Goal: Task Accomplishment & Management: Manage account settings

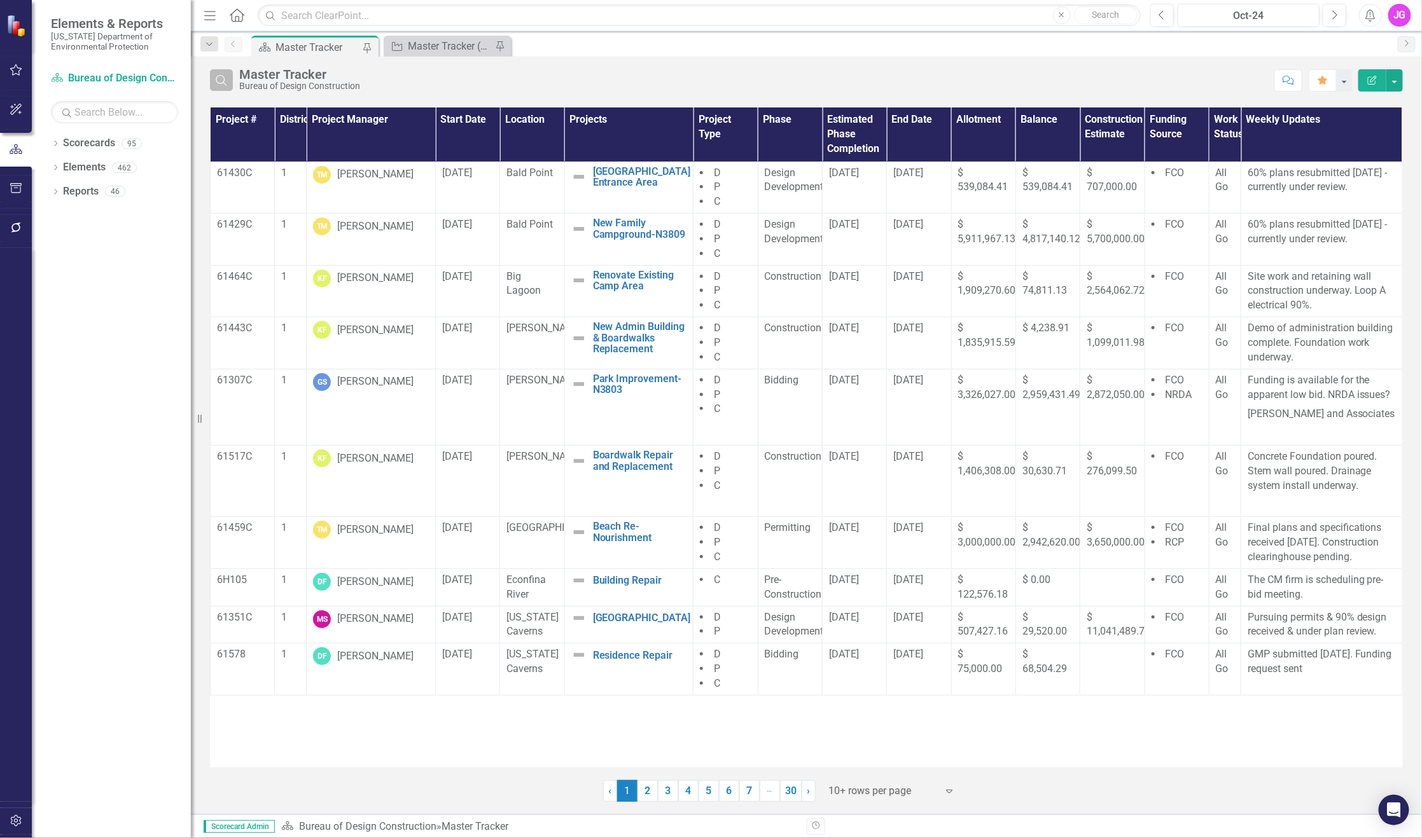
click at [221, 87] on button "Search" at bounding box center [221, 80] width 23 height 22
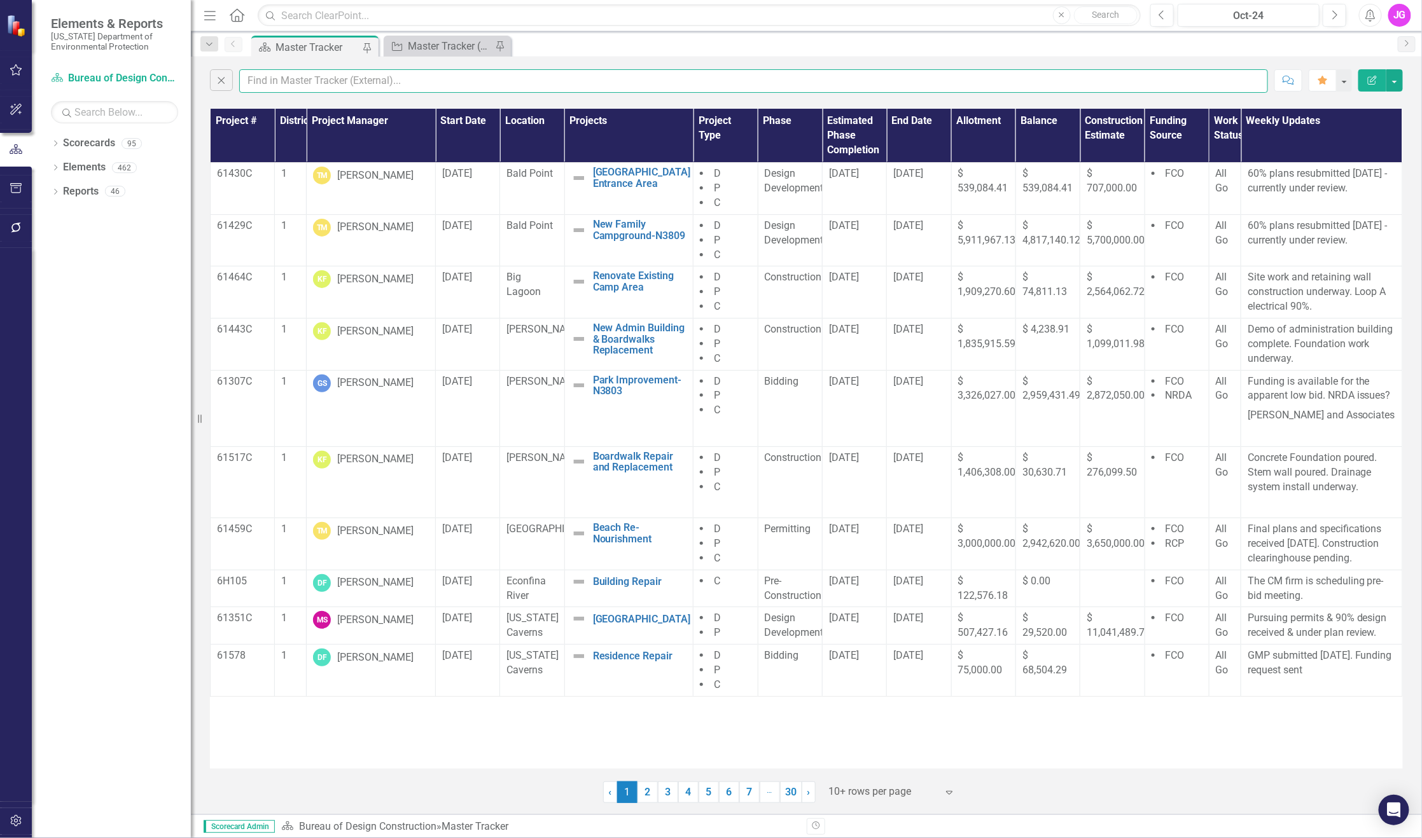
click at [333, 89] on input "text" at bounding box center [753, 81] width 1029 height 24
type input "jasper"
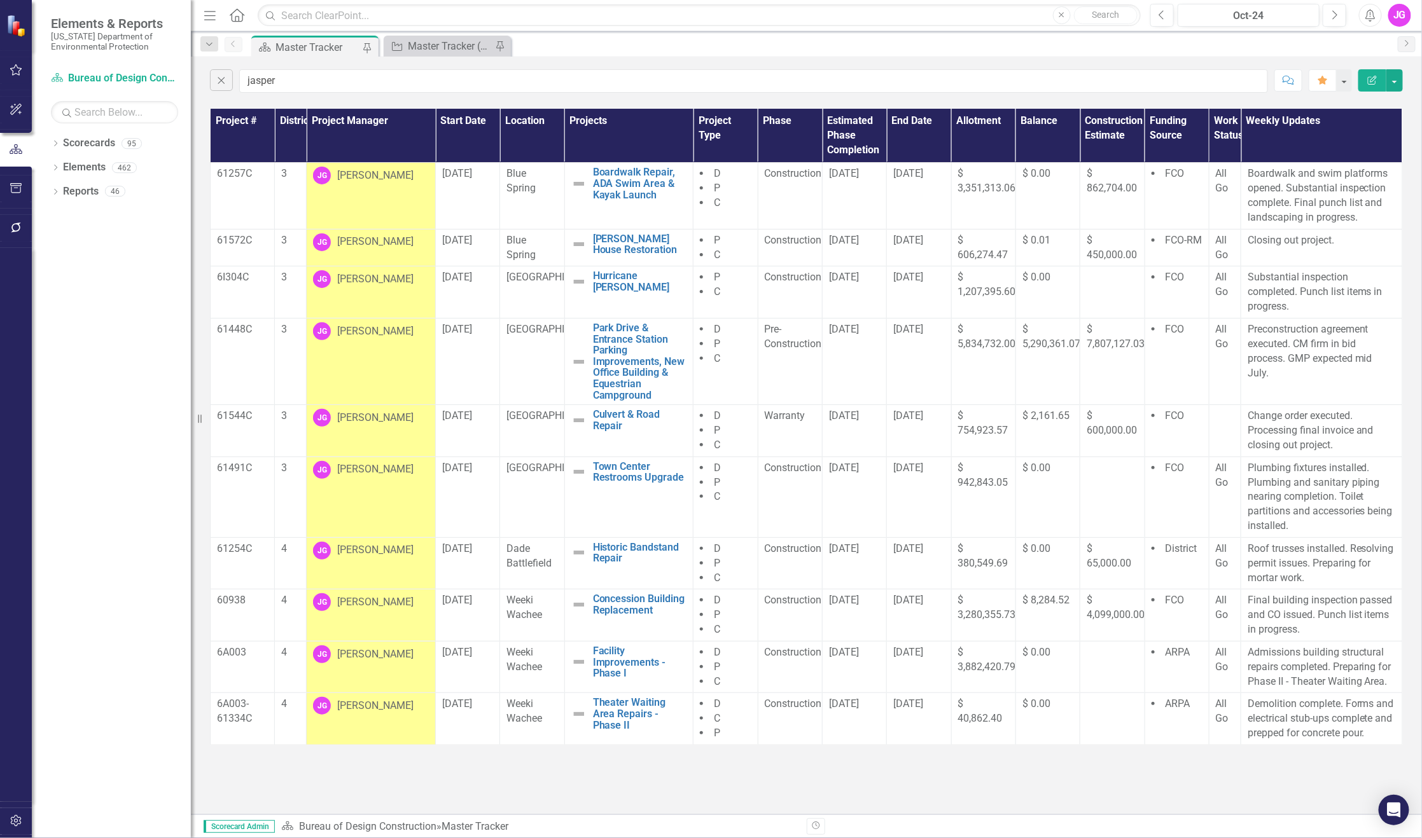
click at [784, 49] on div "Scorecard Master Tracker Pin Project Master Tracker (External) Pin" at bounding box center [820, 46] width 1142 height 20
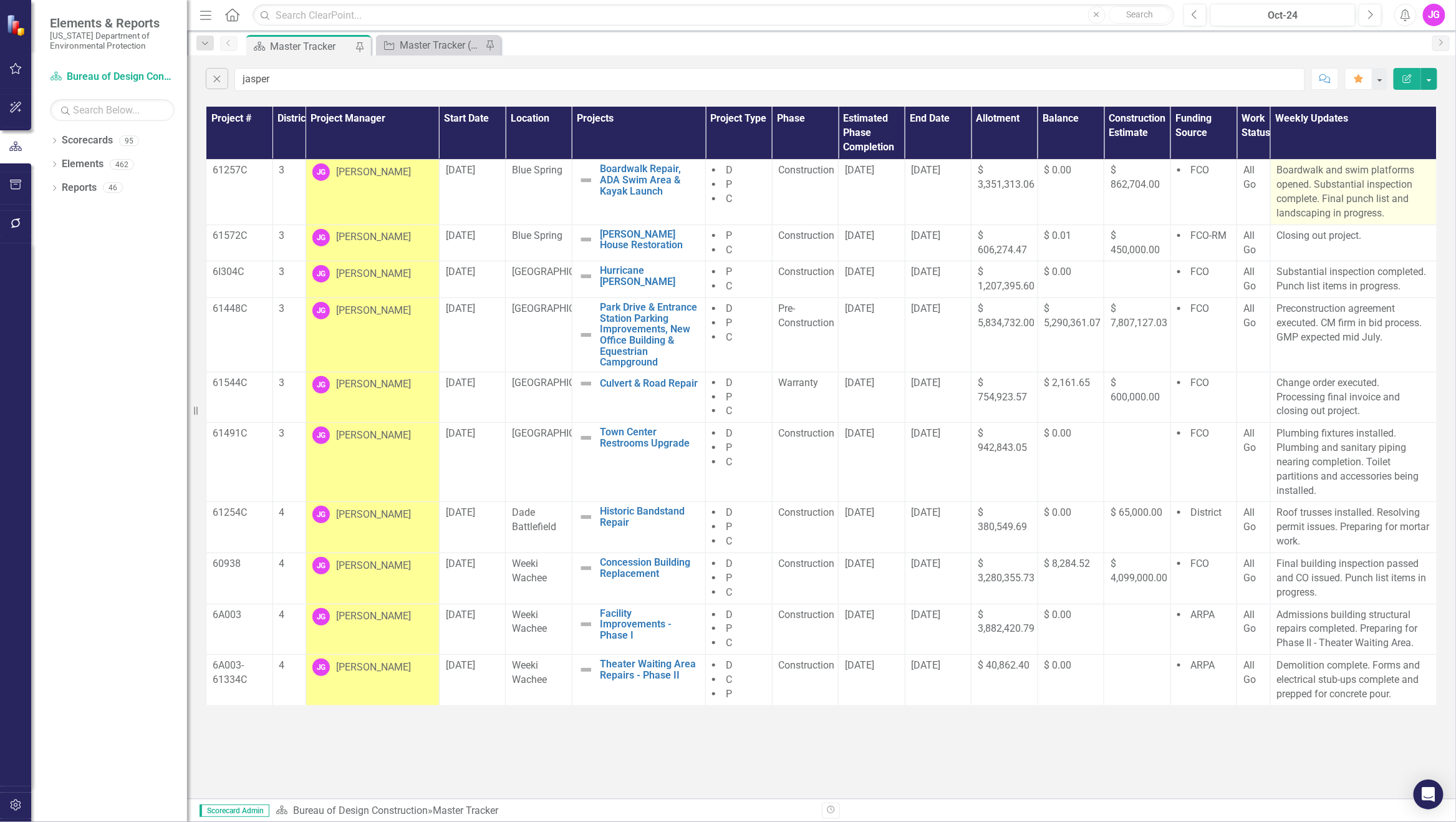
click at [1294, 184] on p "Boardwalk and swim platforms opened. Substantial inspection complete. Final pun…" at bounding box center [1354, 192] width 153 height 57
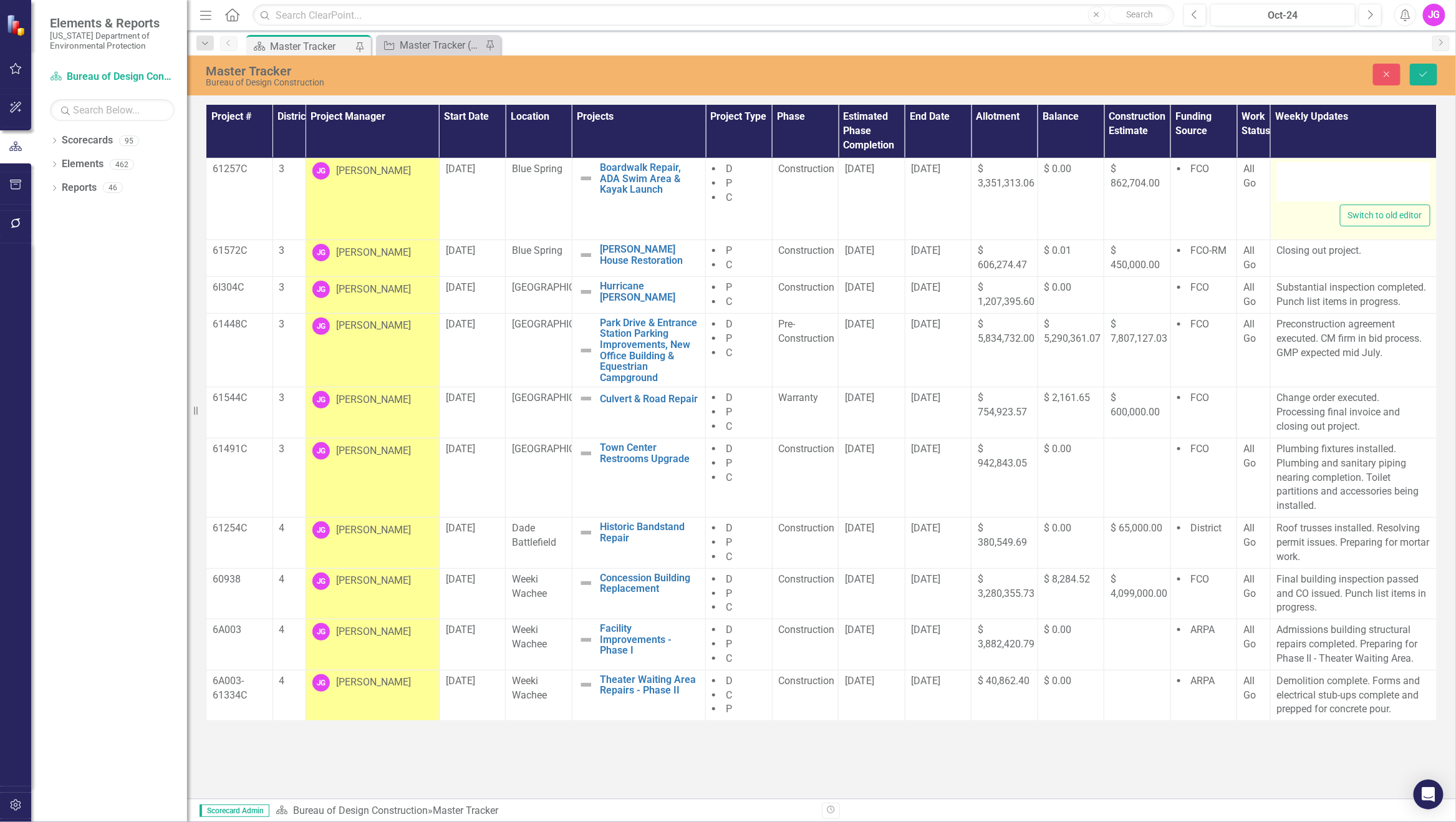
type textarea "<p>Boardwalk and swim platforms opened. Substantial inspection complete. Final …"
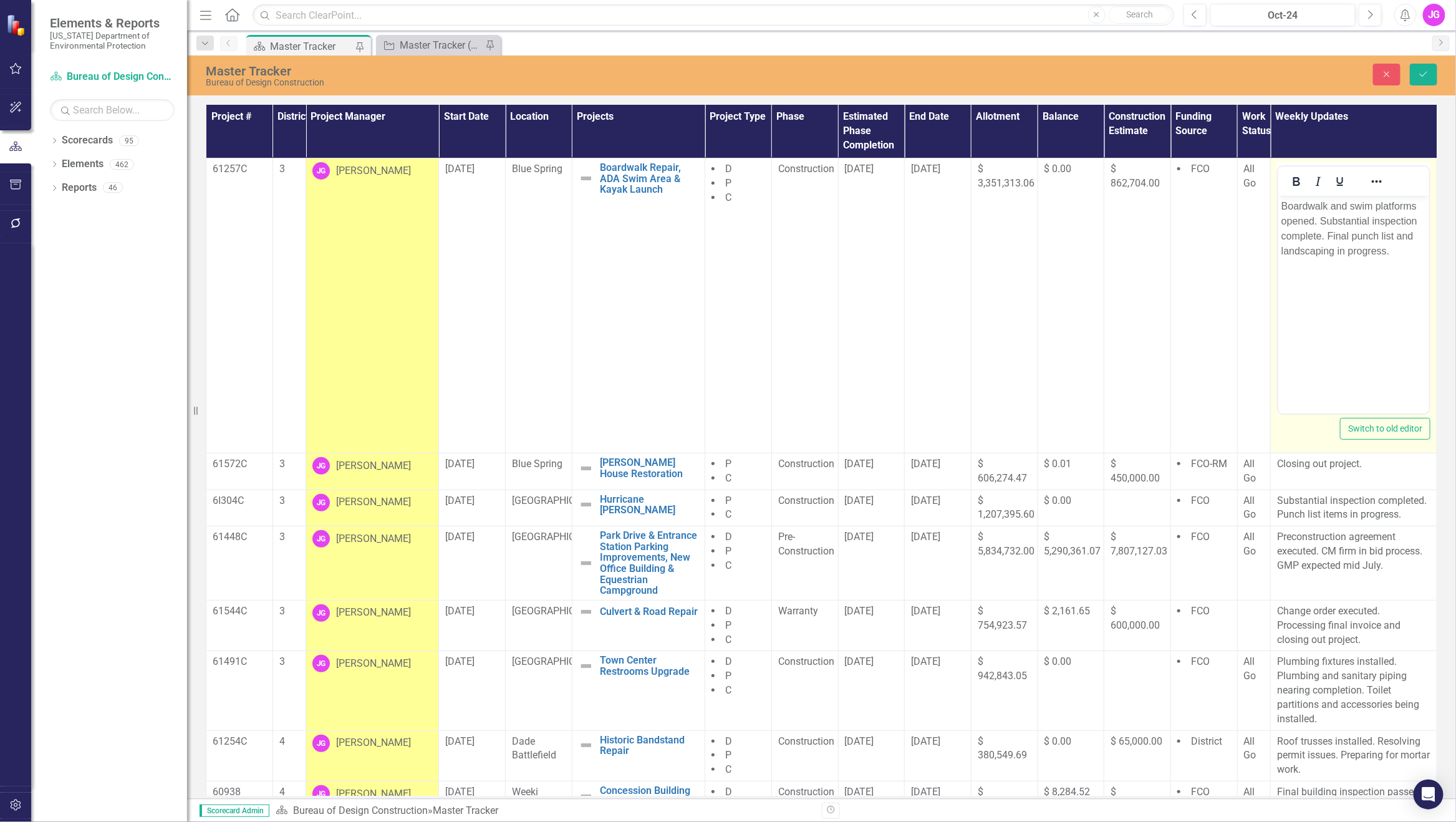
drag, startPoint x: 2572, startPoint y: 380, endPoint x: 1368, endPoint y: 258, distance: 1210.2
click at [1368, 258] on body "Boardwalk and swim platforms opened. Substantial inspection complete. Final pun…" at bounding box center [1353, 288] width 151 height 187
drag, startPoint x: 1389, startPoint y: 253, endPoint x: 1393, endPoint y: 234, distance: 19.4
click at [1393, 234] on p "Boardwalk and swim platforms opened. Substantial inspection complete. Final pun…" at bounding box center [1354, 228] width 145 height 60
click at [1326, 249] on p "Boardwalk and swim platforms opened. Substantial inspection complete. Final pun…" at bounding box center [1353, 235] width 145 height 75
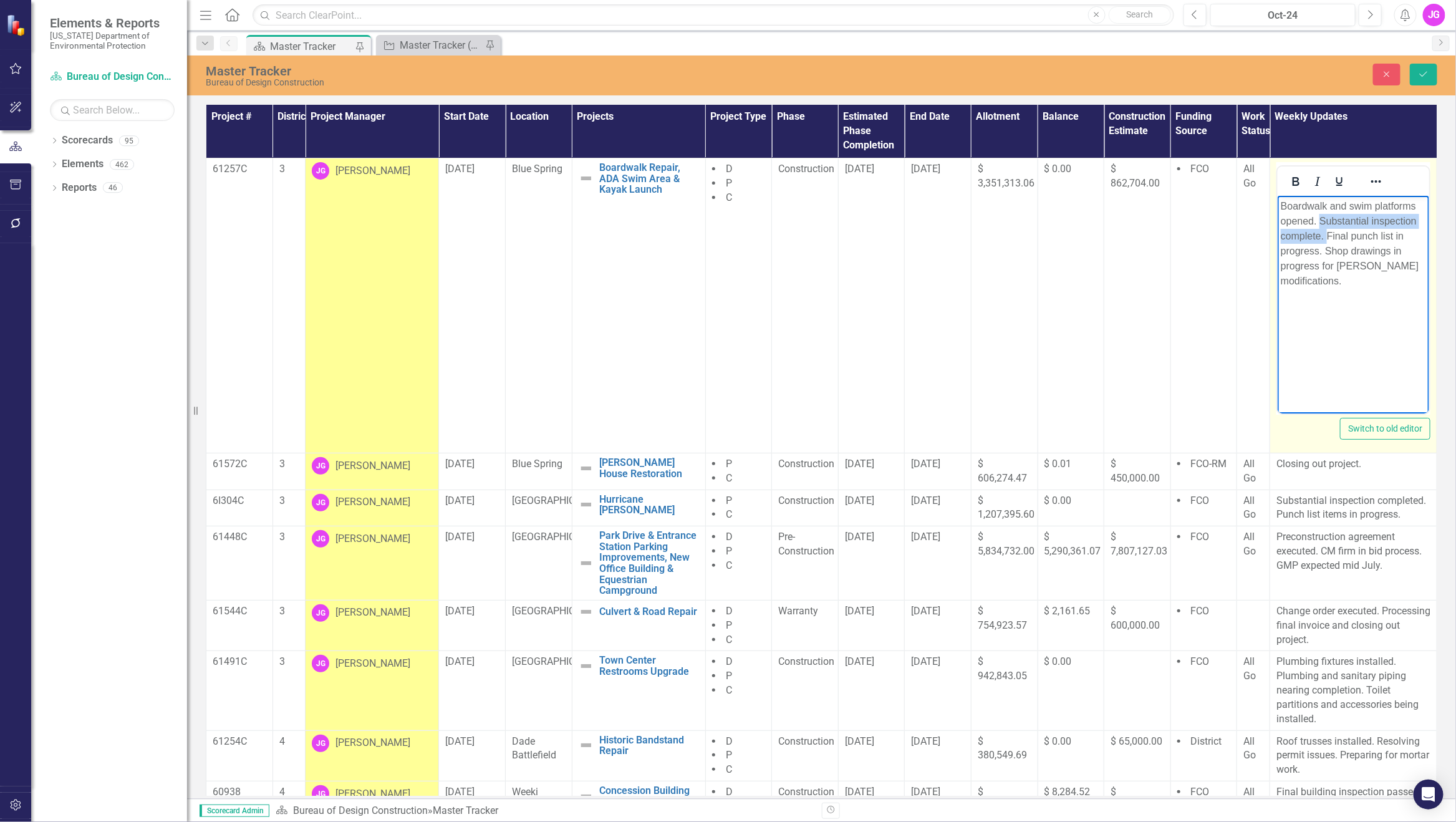
drag, startPoint x: 1319, startPoint y: 219, endPoint x: 1330, endPoint y: 235, distance: 19.4
click at [1327, 235] on p "Boardwalk and swim platforms opened. Substantial inspection complete. Final pun…" at bounding box center [1353, 243] width 145 height 90
click at [1312, 225] on p "Boardwalk and swim platforms opened. Substantial inspection complete. Final pun…" at bounding box center [1353, 243] width 145 height 90
click at [1319, 219] on p "Boardwalk and swim platforms opened. Substantial inspection complete. Final pun…" at bounding box center [1353, 243] width 145 height 90
drag, startPoint x: 1326, startPoint y: 235, endPoint x: 1279, endPoint y: 203, distance: 56.9
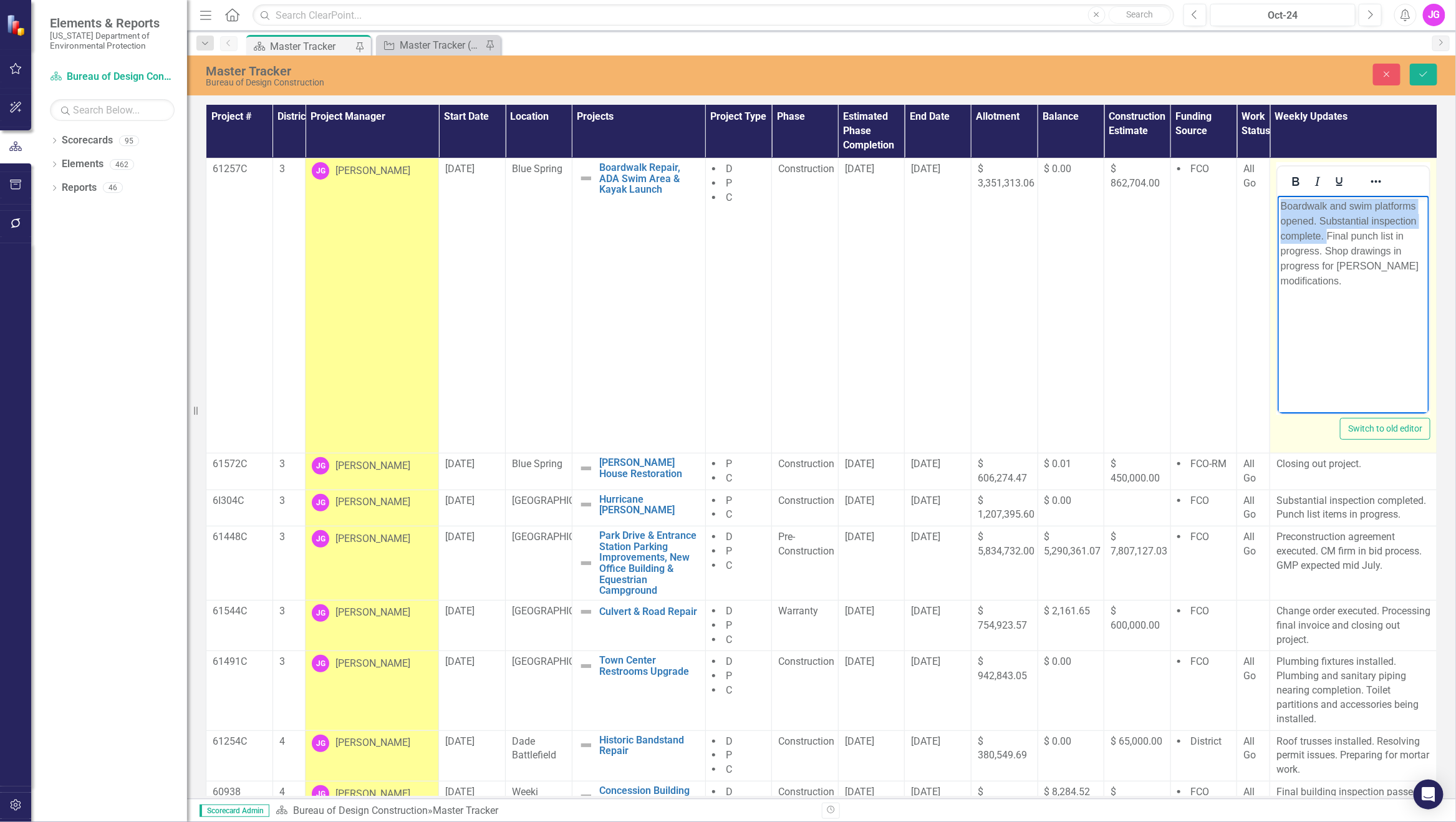
click at [1279, 203] on body "Boardwalk and swim platforms opened. Substantial inspection complete. Final pun…" at bounding box center [1353, 288] width 152 height 187
click at [1371, 299] on body "Boardwalk and swim platforms opened. Substantial inspection complete. Final pun…" at bounding box center [1353, 288] width 152 height 187
drag, startPoint x: 1353, startPoint y: 283, endPoint x: 1278, endPoint y: 199, distance: 112.6
click at [1278, 199] on body "Boardwalk and swim platforms opened. Substantial inspection complete. Final pun…" at bounding box center [1353, 288] width 152 height 187
copy p "Boardwalk and swim platforms opened. Substantial inspection complete. Final pun…"
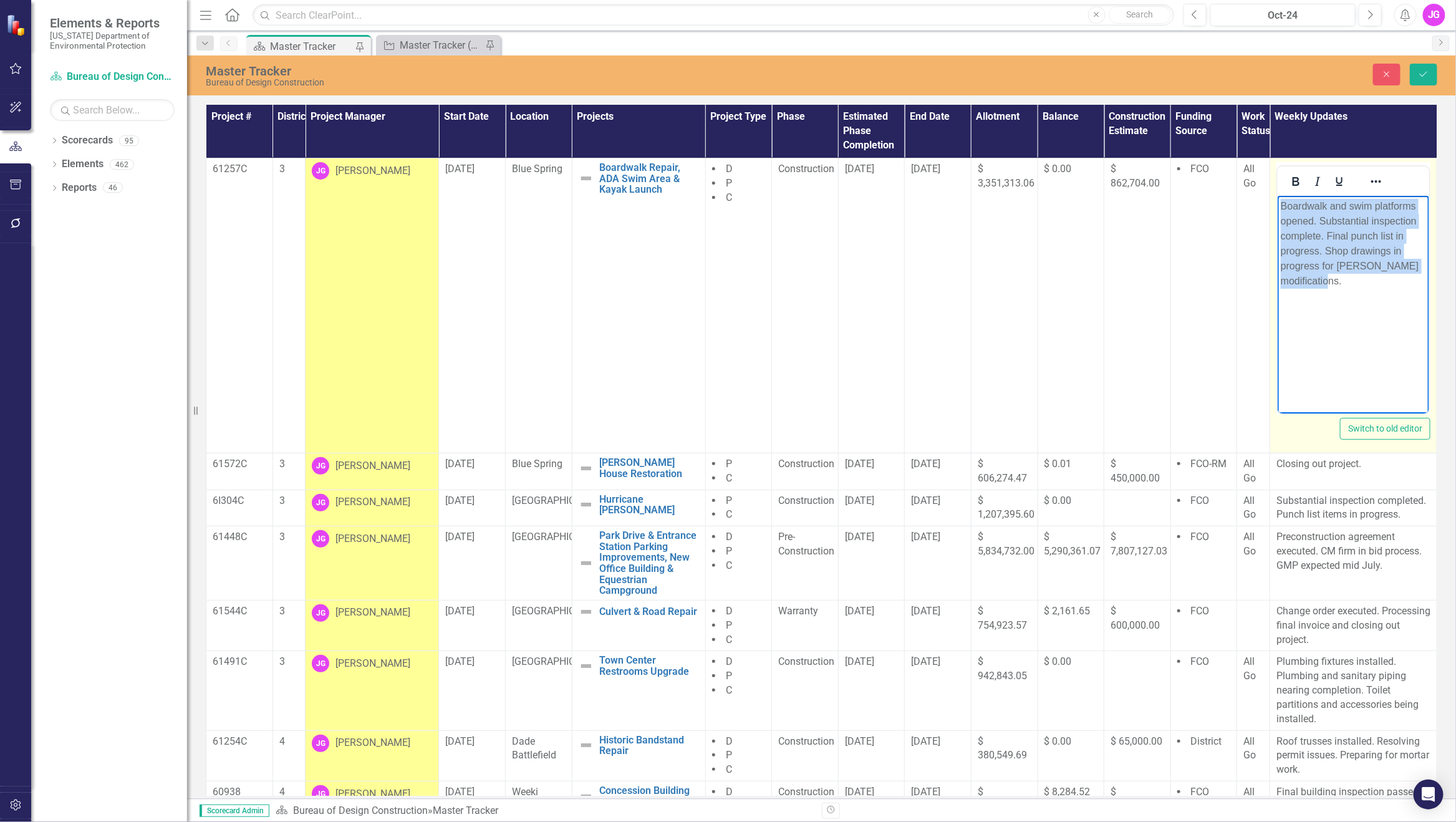
click at [1384, 296] on body "Boardwalk and swim platforms opened. Substantial inspection complete. Final pun…" at bounding box center [1353, 288] width 152 height 187
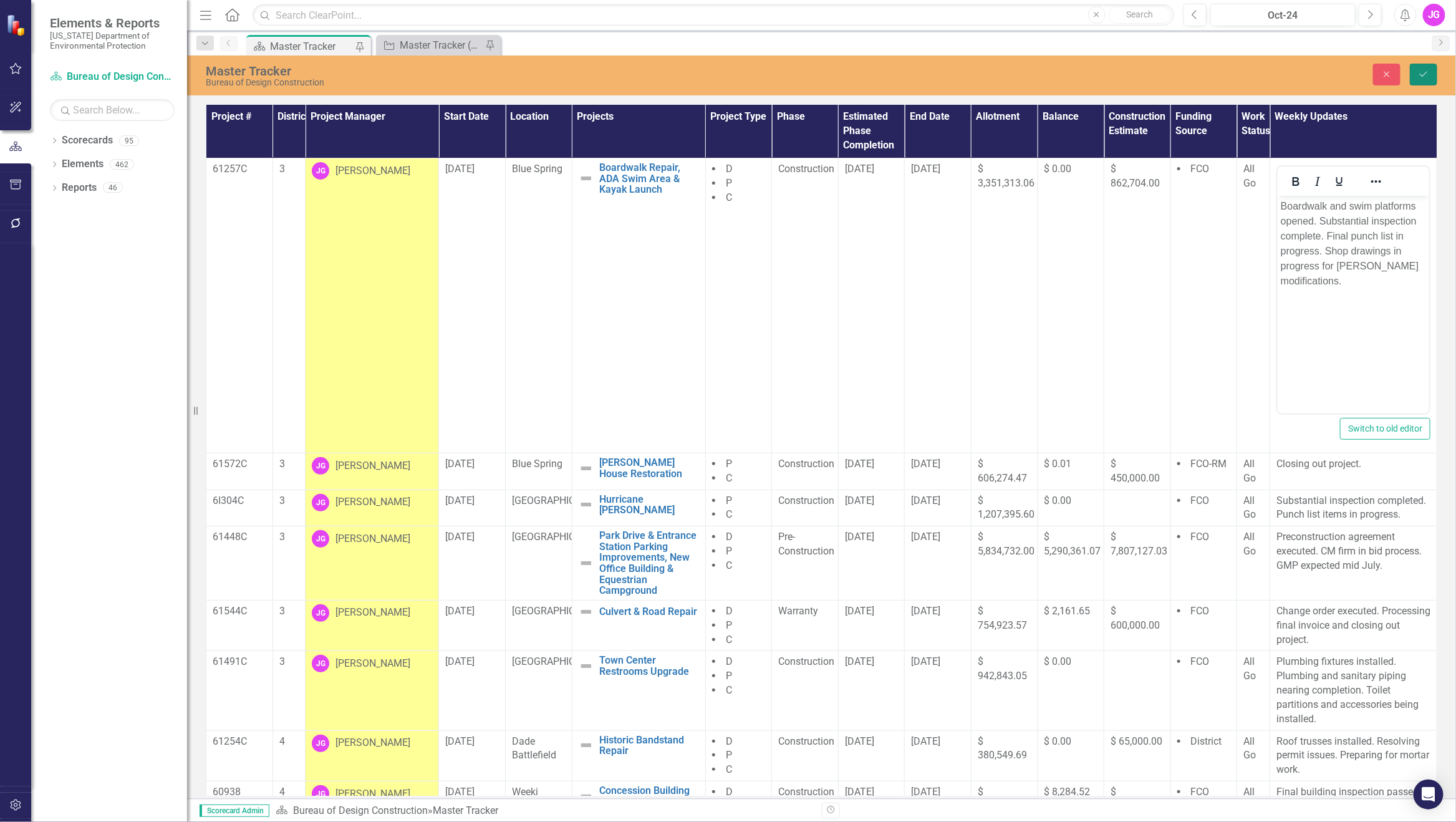
click at [1393, 72] on icon "Save" at bounding box center [1424, 74] width 11 height 9
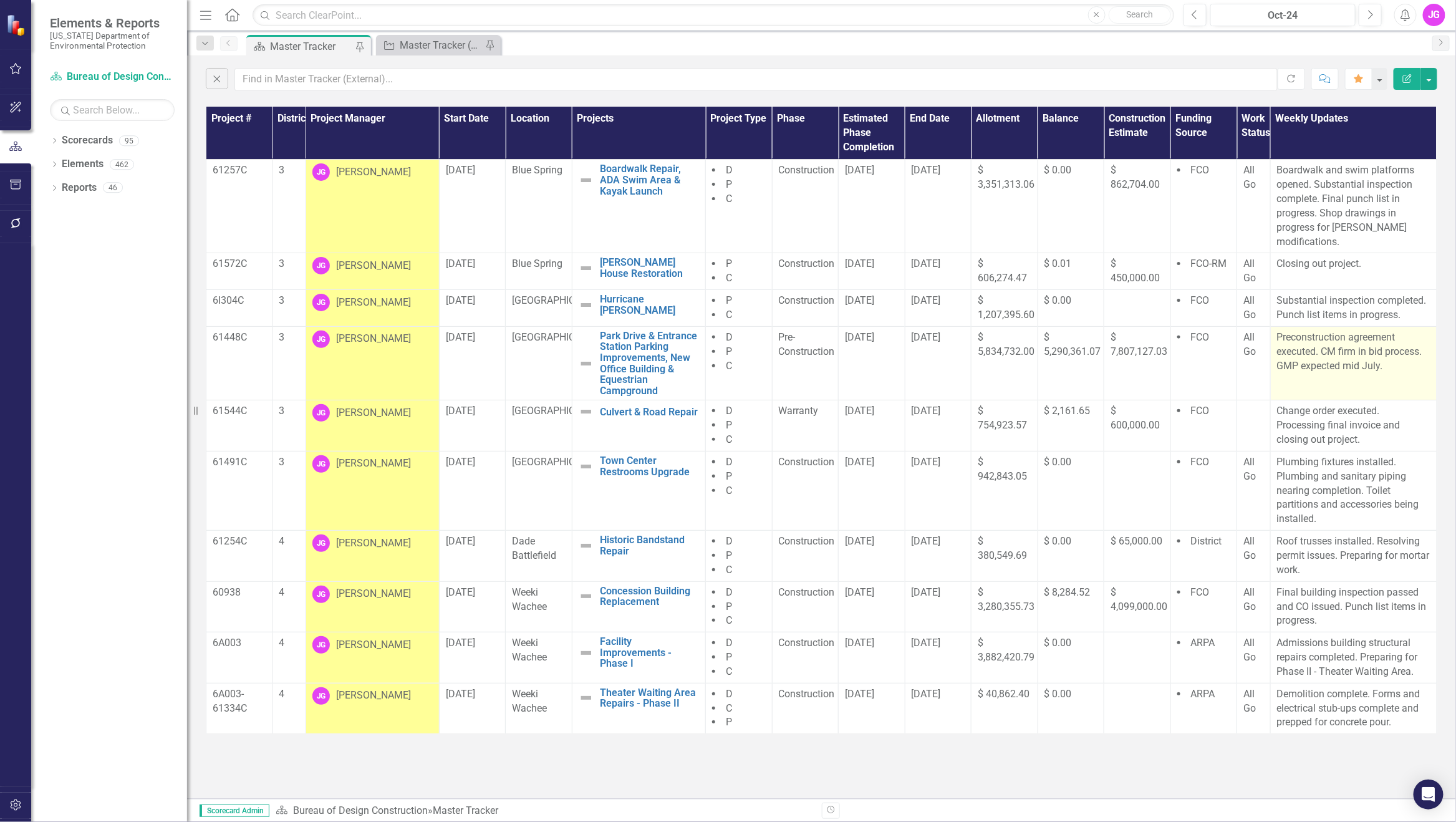
click at [1371, 373] on p "Preconstruction agreement executed. CM firm in bid process. GMP expected mid Ju…" at bounding box center [1354, 352] width 153 height 43
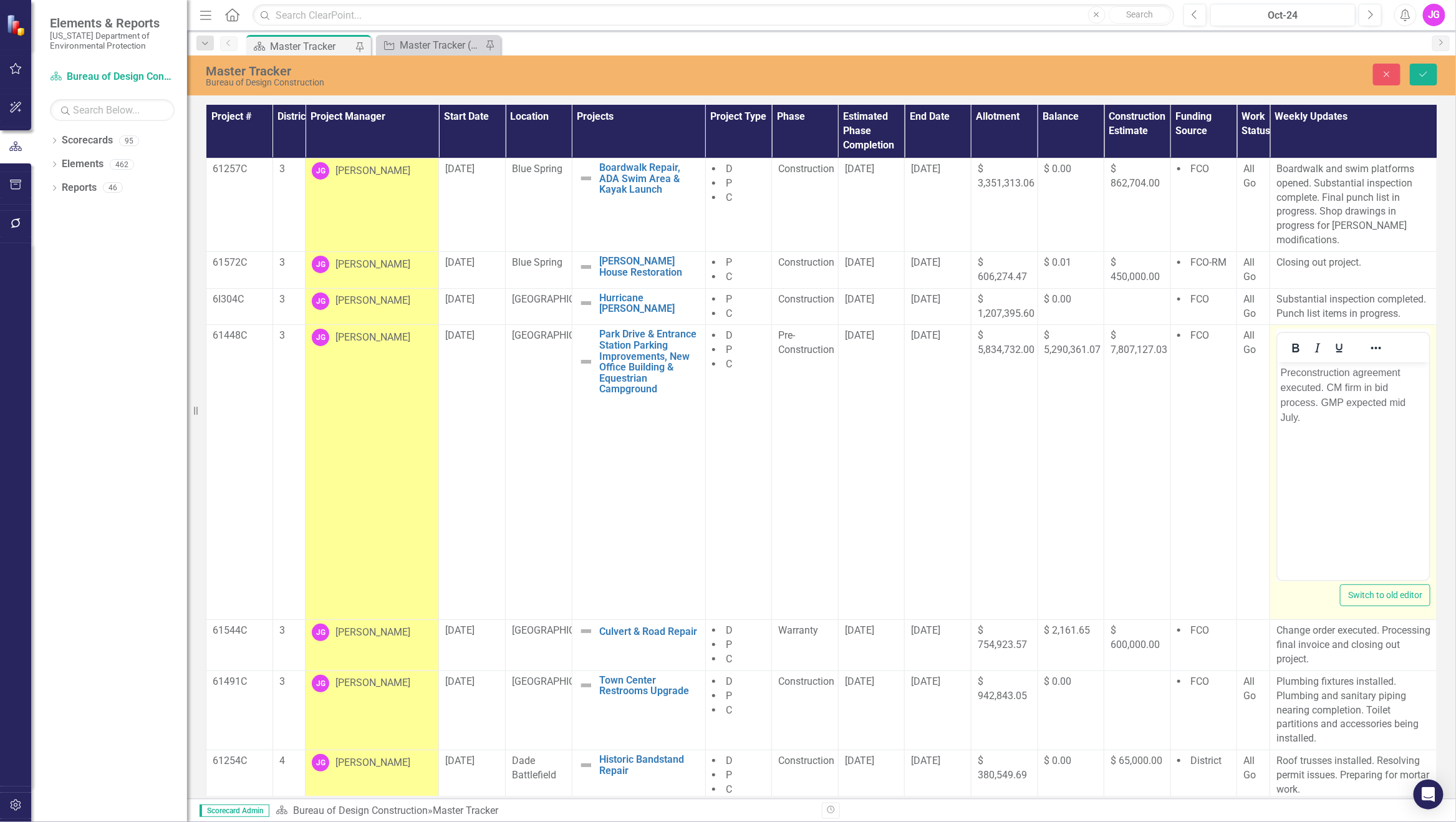
drag, startPoint x: 2648, startPoint y: 736, endPoint x: 1341, endPoint y: 437, distance: 1340.8
click at [1341, 437] on body "Preconstruction agreement executed. CM firm in bid process. GMP expected mid Ju…" at bounding box center [1353, 456] width 152 height 187
drag, startPoint x: 1360, startPoint y: 386, endPoint x: 1378, endPoint y: 458, distance: 74.2
click at [1378, 458] on body "Preconstruction agreement executed. CM firm in bid process. GMP expected mid Ju…" at bounding box center [1353, 456] width 152 height 187
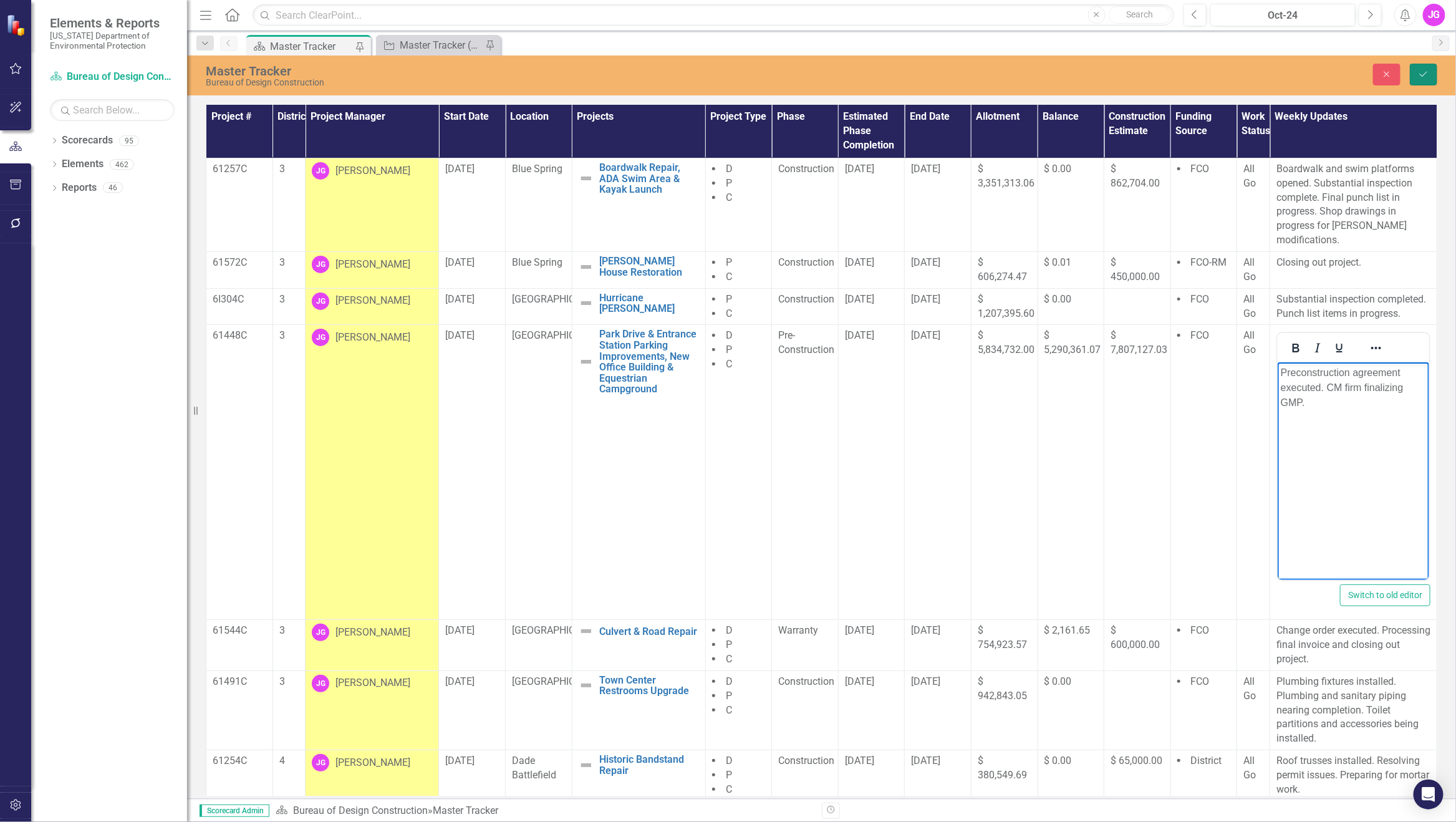
click at [1393, 77] on icon "Save" at bounding box center [1424, 74] width 11 height 9
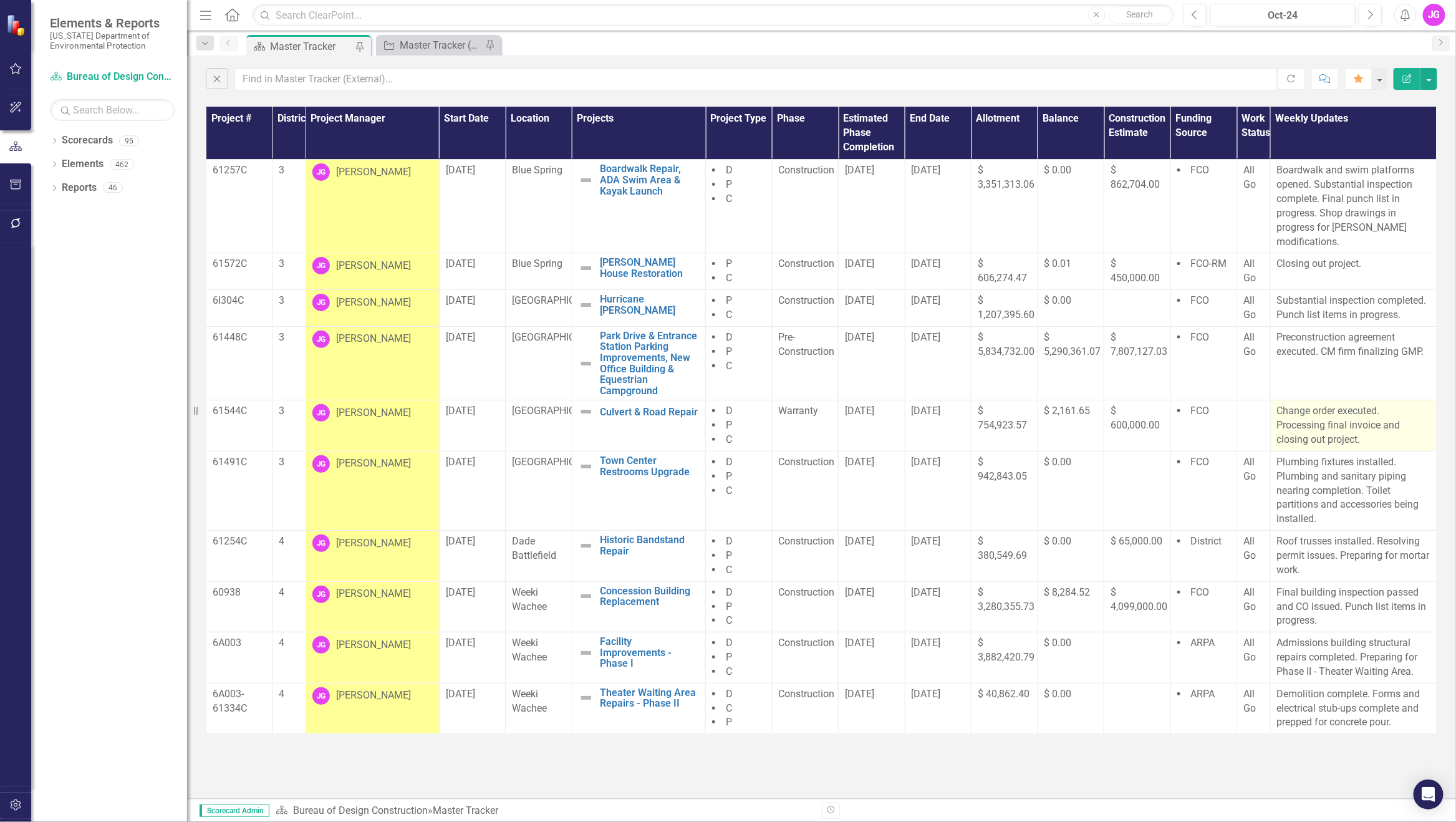
click at [1330, 414] on p "Change order executed. Processing final invoice and closing out project." at bounding box center [1354, 426] width 153 height 43
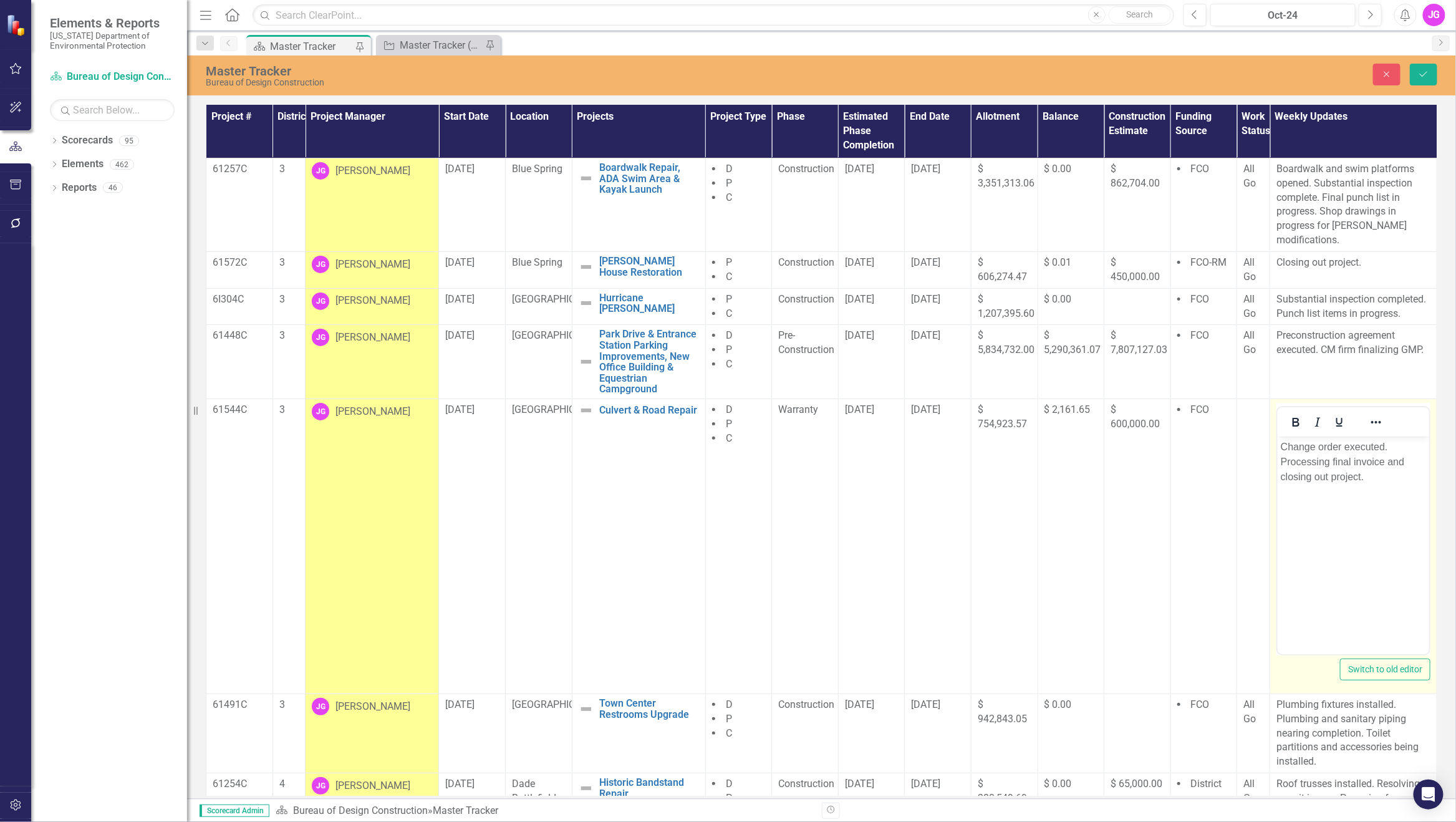
drag, startPoint x: 2608, startPoint y: 849, endPoint x: 1328, endPoint y: 476, distance: 1333.2
click at [1328, 476] on p "Change order executed. Processing final invoice and closing out project." at bounding box center [1353, 462] width 145 height 45
drag, startPoint x: 1377, startPoint y: 488, endPoint x: 2540, endPoint y: 874, distance: 1225.4
click at [1278, 444] on html "Change order executed. Processing final invoice and closing out project." at bounding box center [1353, 530] width 152 height 187
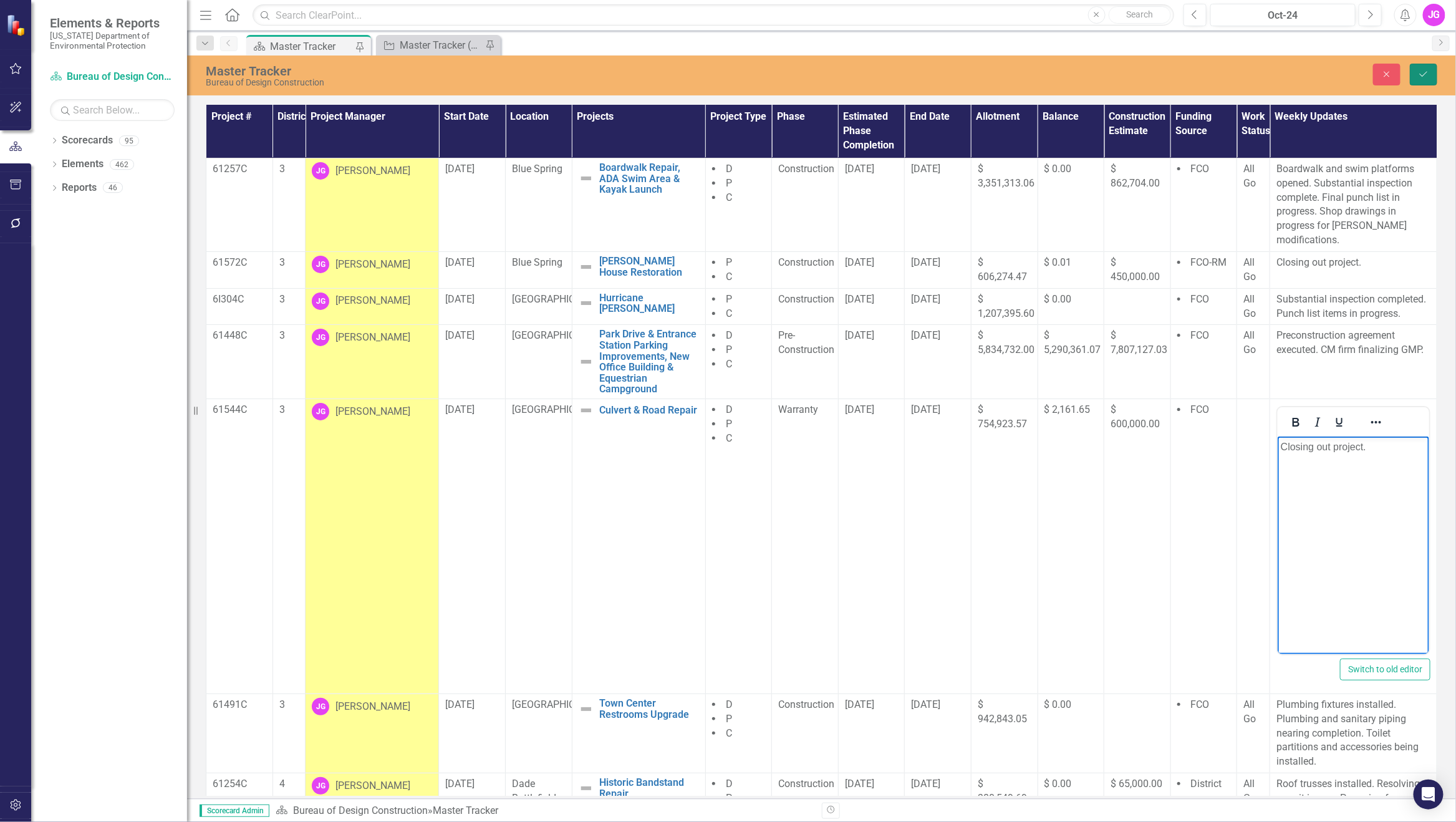
click at [1393, 77] on icon "Save" at bounding box center [1424, 74] width 11 height 9
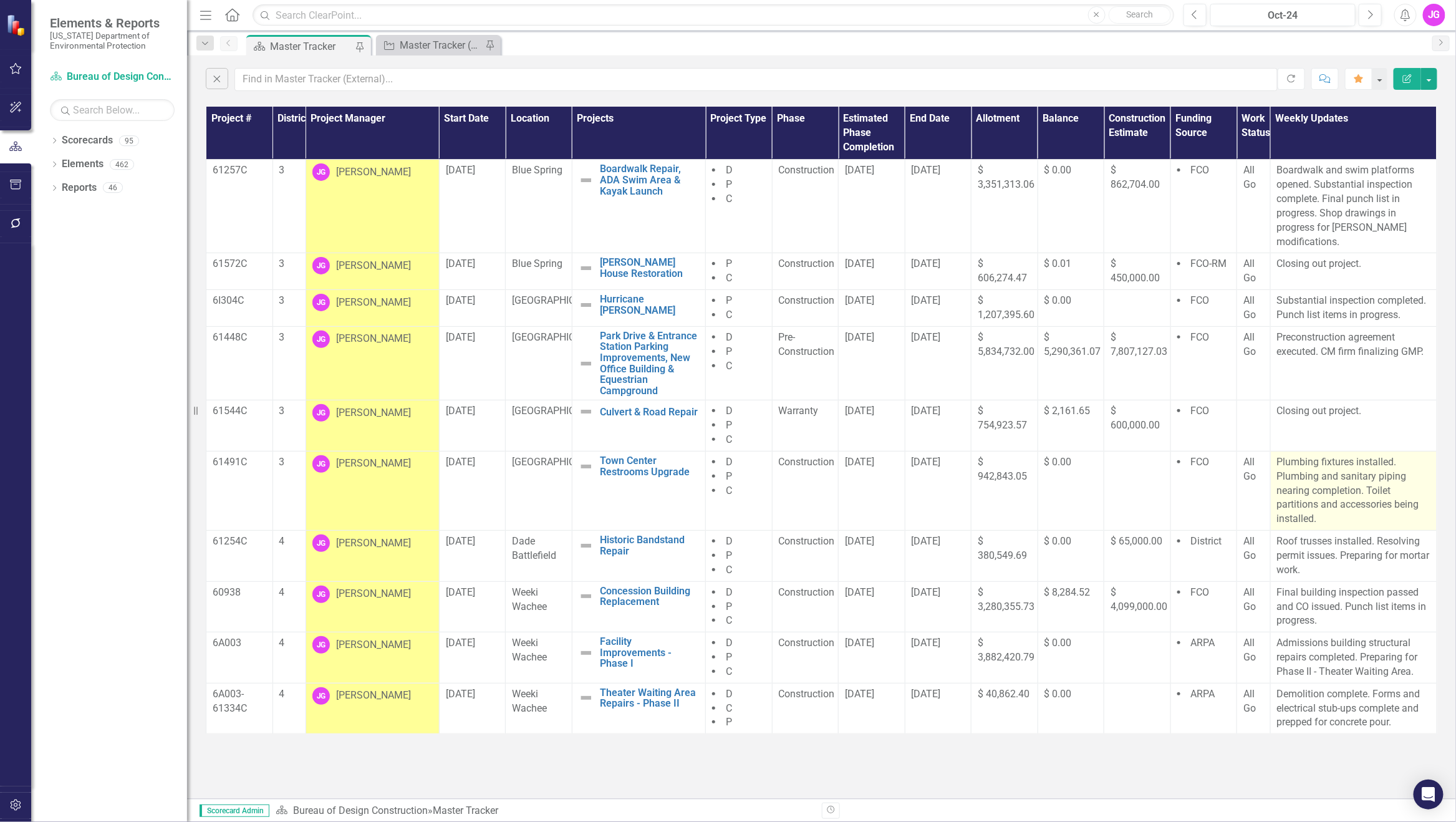
click at [1320, 490] on p "Plumbing fixtures installed. Plumbing and sanitary piping nearing completion. T…" at bounding box center [1354, 490] width 153 height 72
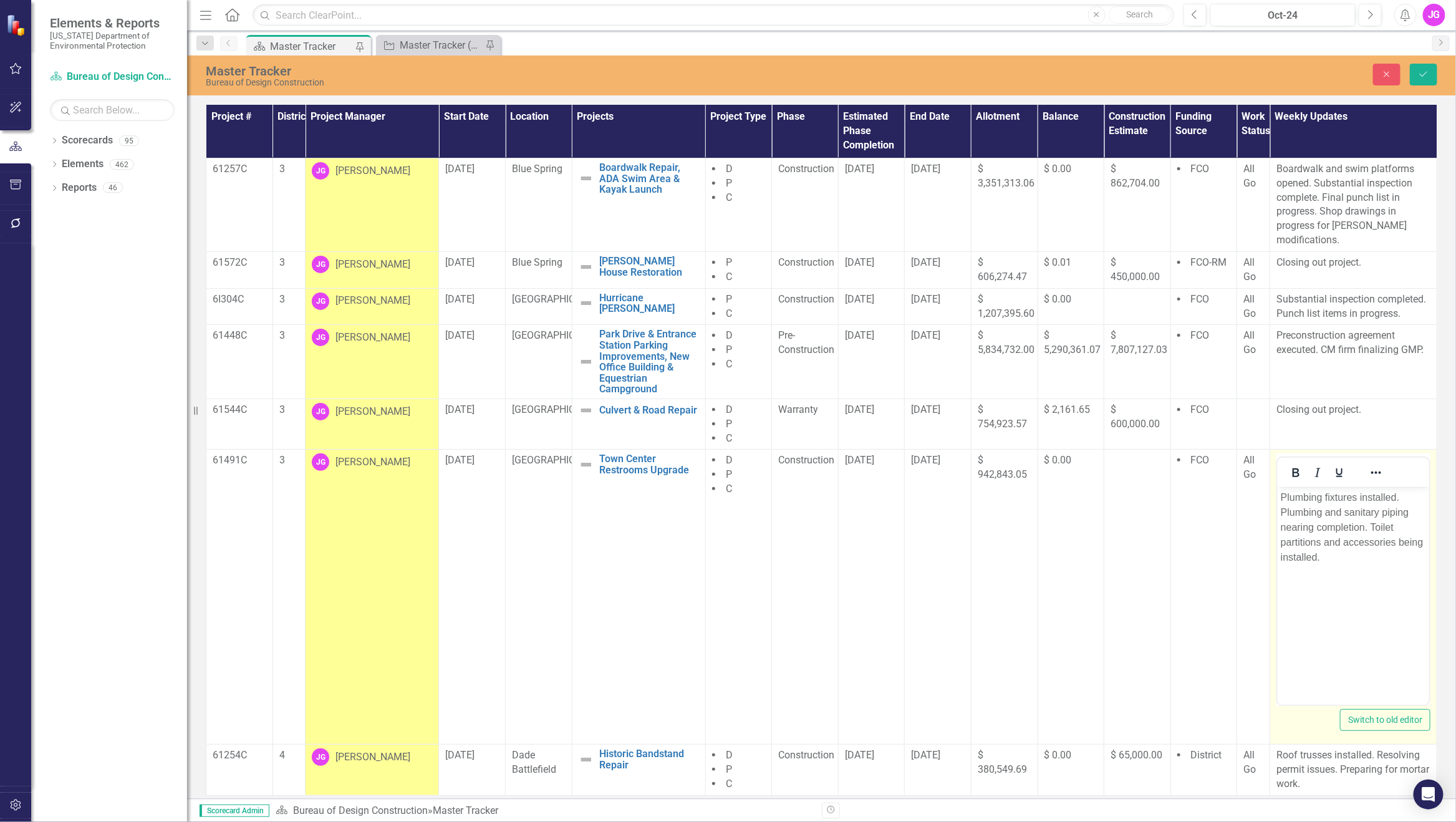
drag, startPoint x: 2597, startPoint y: 978, endPoint x: 1333, endPoint y: 567, distance: 1329.1
click at [1333, 567] on body "Plumbing fixtures installed. Plumbing and sanitary piping nearing completion. T…" at bounding box center [1353, 581] width 152 height 187
drag, startPoint x: 1338, startPoint y: 562, endPoint x: 2544, endPoint y: 985, distance: 1278.0
click at [1278, 497] on html "Plumbing fixtures installed. Plumbing and sanitary piping nearing completion. T…" at bounding box center [1353, 581] width 152 height 187
click at [1393, 494] on p "Restrooms open to public. Received proposal for toilet swaps." at bounding box center [1353, 513] width 145 height 45
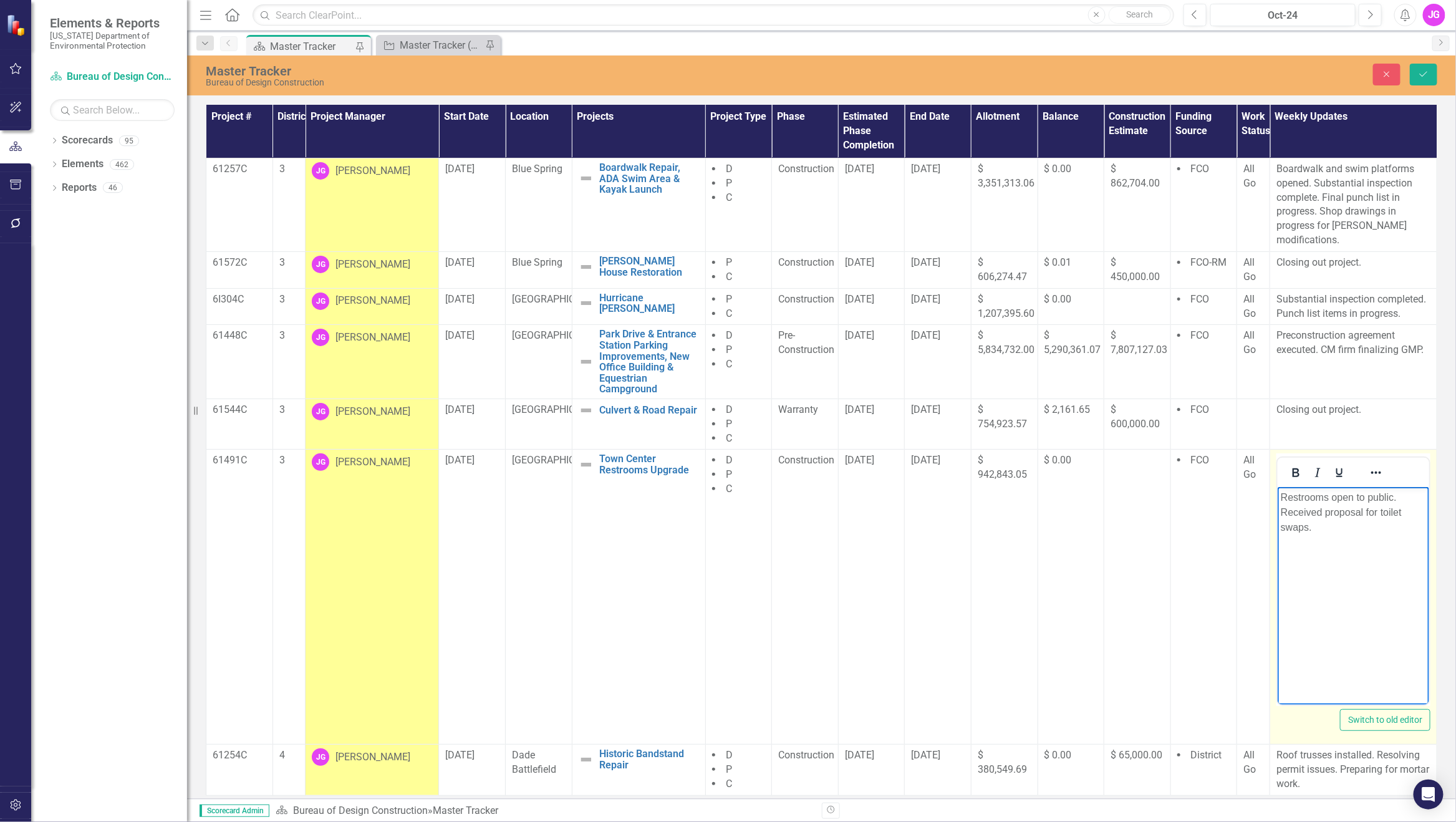
click at [1362, 535] on p "Restrooms open to public. Received proposal for toilet swaps." at bounding box center [1353, 513] width 145 height 45
click at [1318, 502] on p "Restrooms open to public. Received proposal for toilet swaps." at bounding box center [1353, 513] width 145 height 45
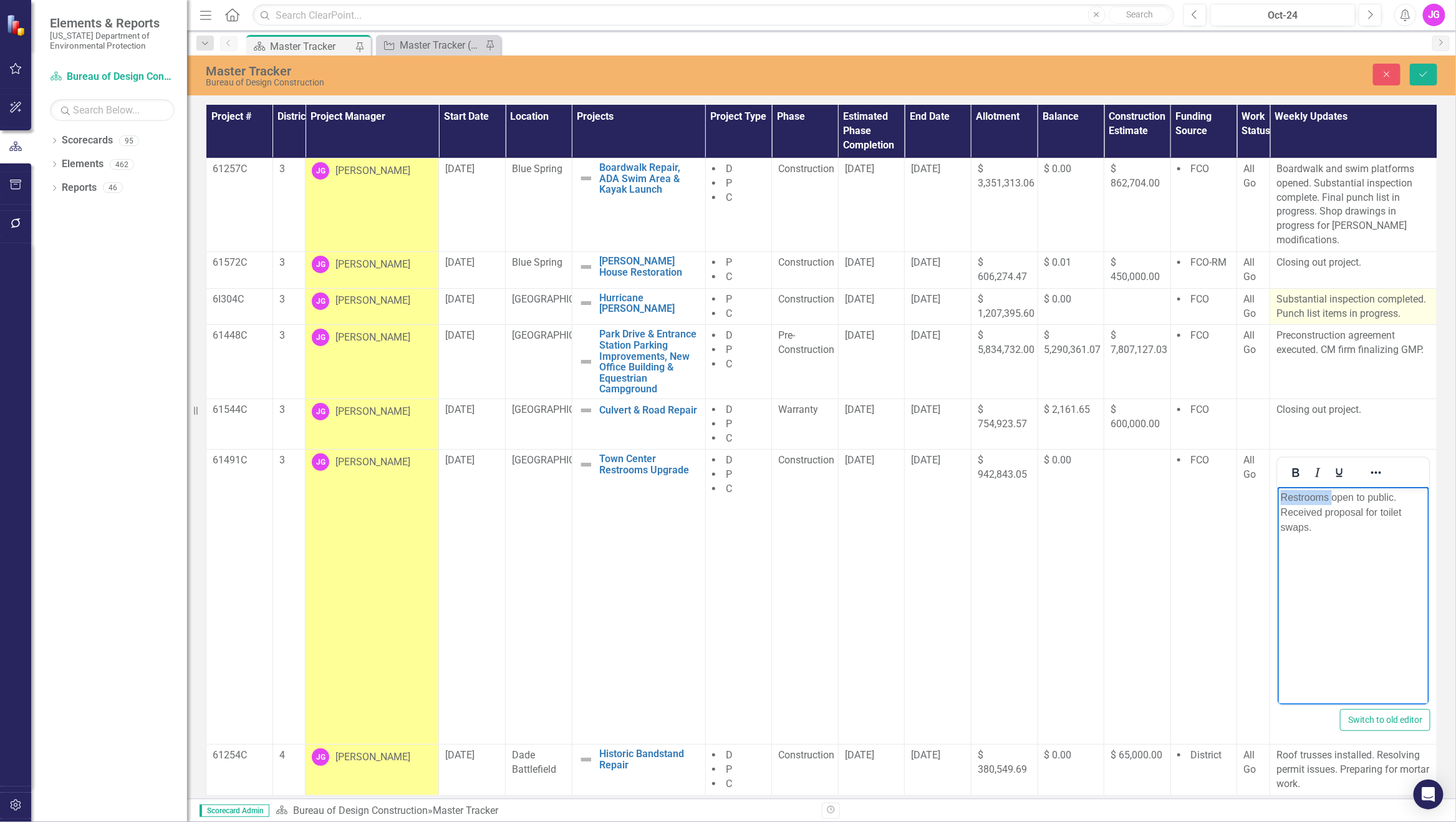
copy p "Restrooms open to public. Received proposal for toilet swaps."
click at [1393, 79] on button "Save" at bounding box center [1424, 75] width 27 height 22
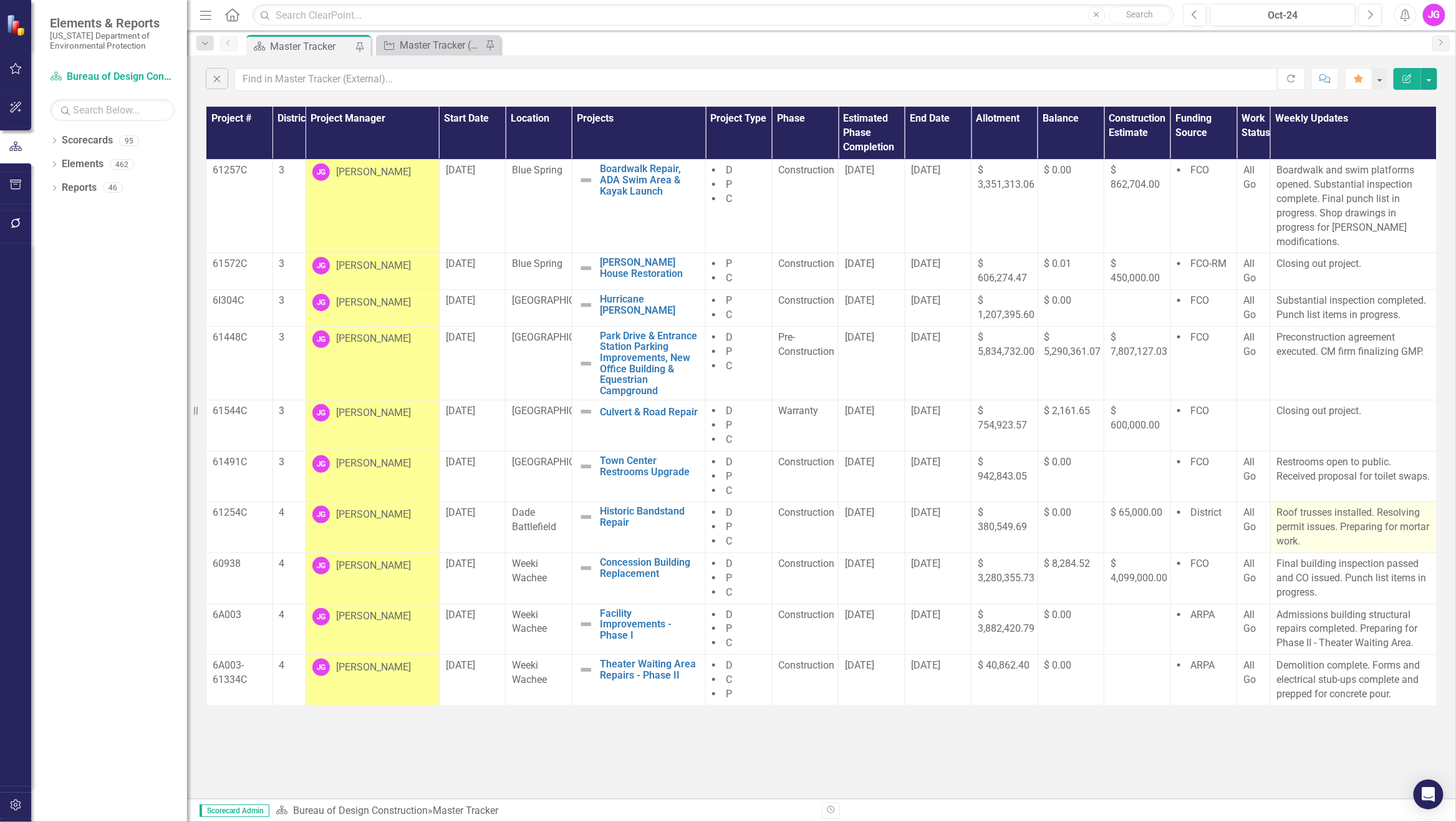
click at [1318, 526] on p "Roof trusses installed. Resolving permit issues. Preparing for mortar work." at bounding box center [1354, 528] width 153 height 43
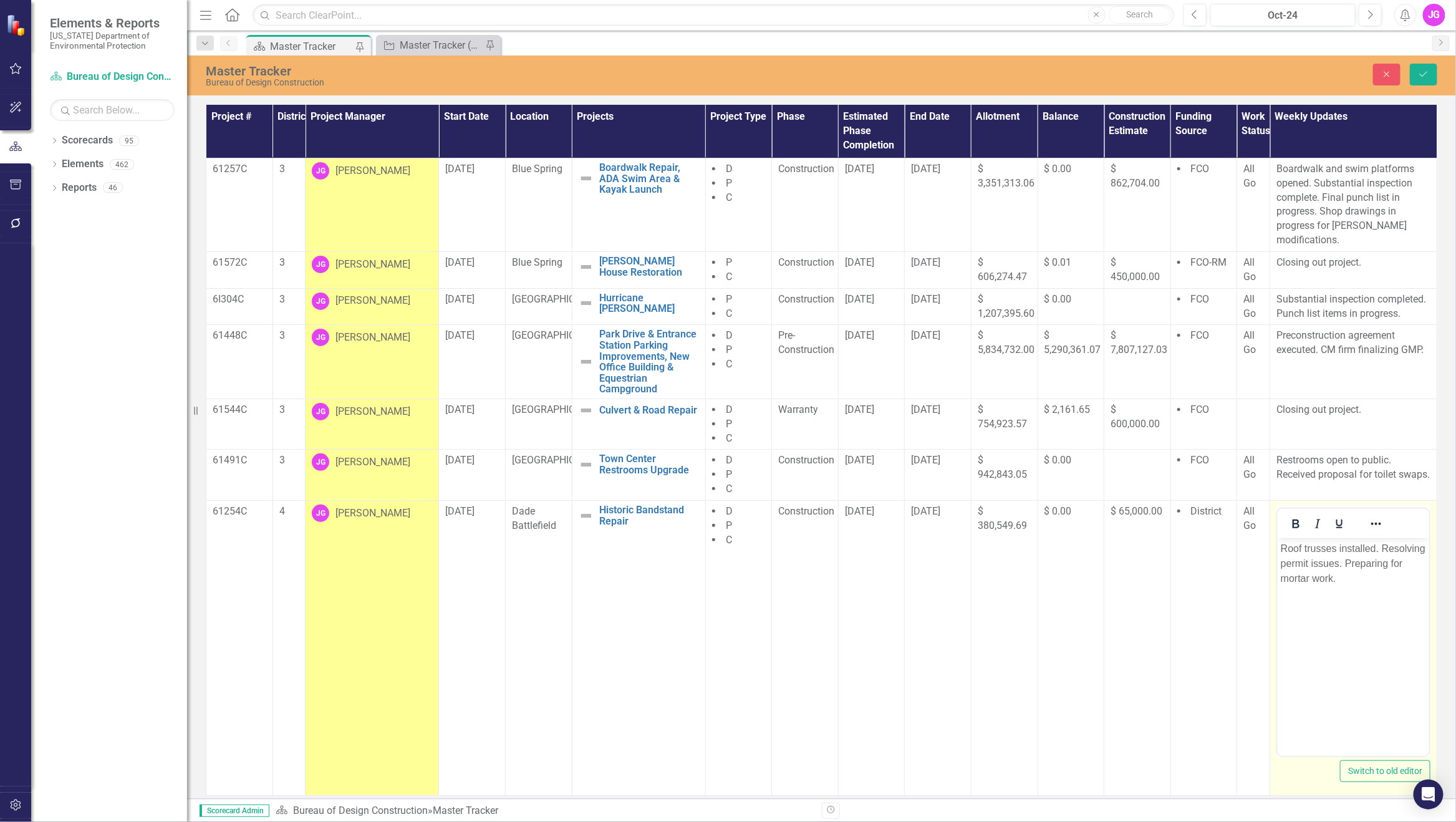
drag, startPoint x: 2594, startPoint y: 1064, endPoint x: 1280, endPoint y: 548, distance: 1411.7
click at [1283, 549] on p "Roof trusses installed. Resolving permit issues. Preparing for mortar work." at bounding box center [1353, 564] width 145 height 45
click at [1278, 546] on body "Roof trusses installed. Resolving permit issues. Preparing for mortar work." at bounding box center [1353, 631] width 152 height 187
click at [1309, 559] on p "Mortar removal work in progress. Mortar samples sent out for testing and matchi…" at bounding box center [1353, 564] width 145 height 45
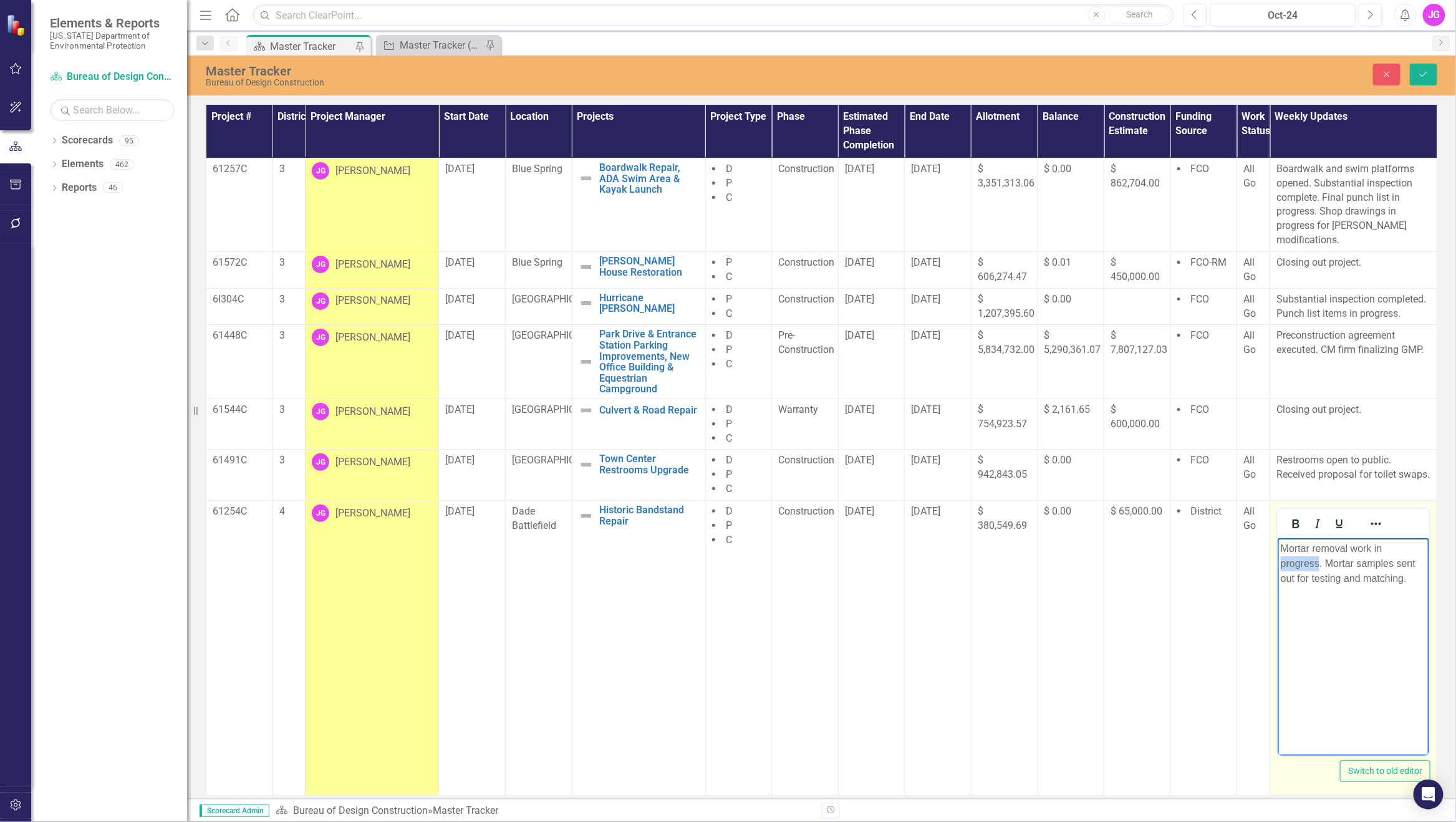
click at [1309, 559] on p "Mortar removal work in progress. Mortar samples sent out for testing and matchi…" at bounding box center [1353, 564] width 145 height 45
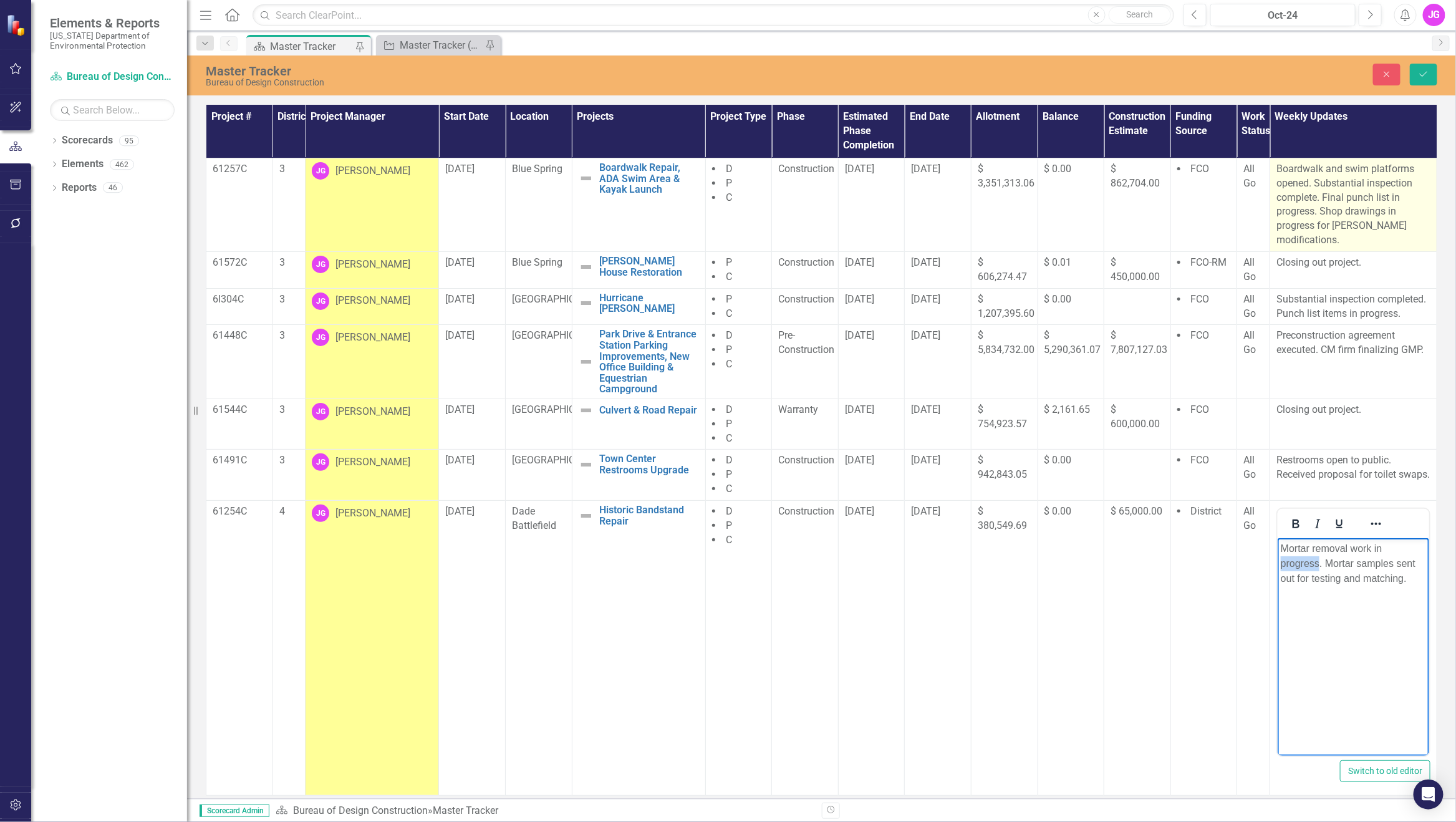
copy p "Mortar removal work in progress. Mortar samples sent out for testing and matchi…"
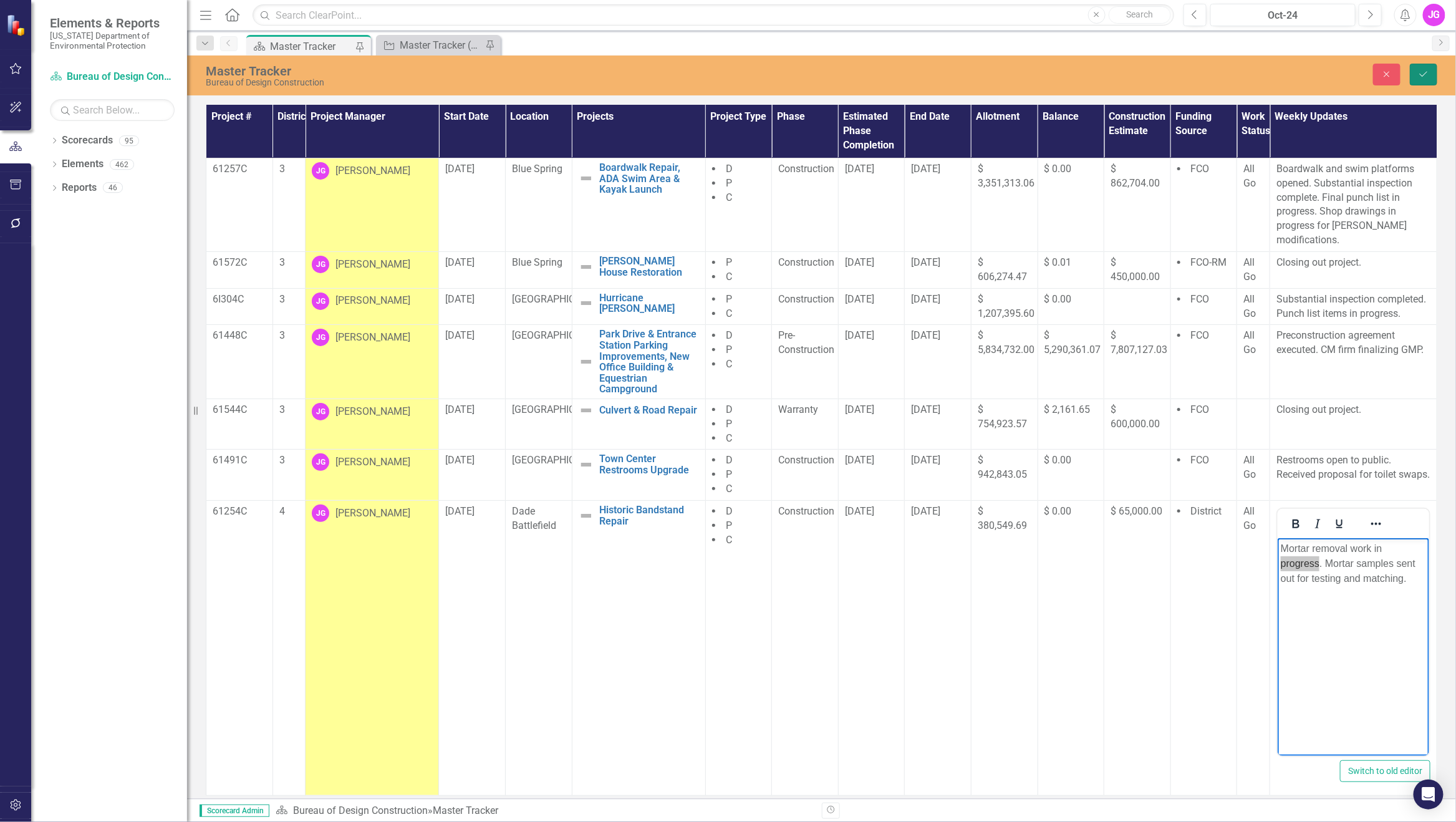
click at [1393, 74] on icon "Save" at bounding box center [1424, 74] width 11 height 9
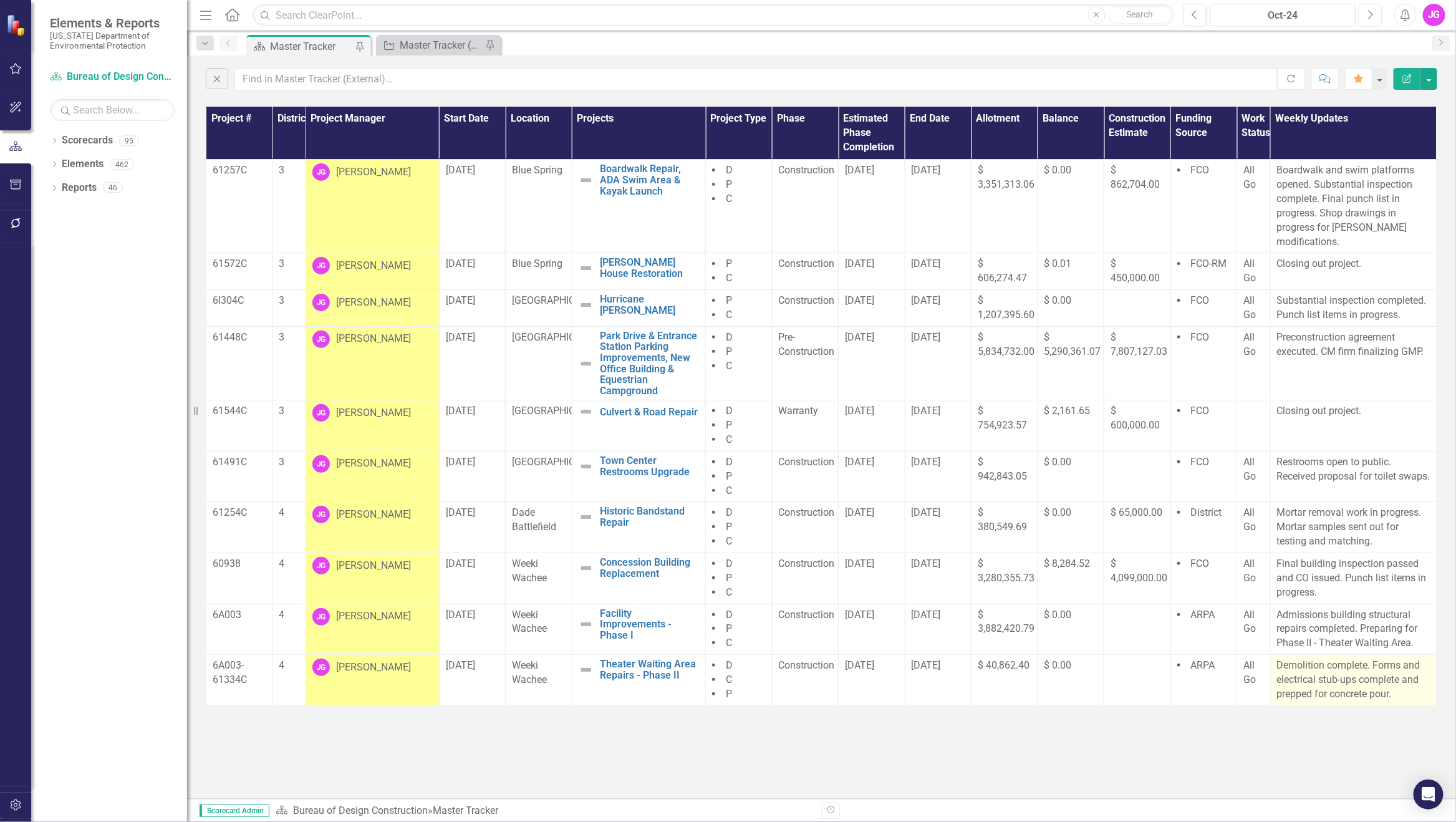
click at [1355, 687] on p "Demolition complete. Forms and electrical stub-ups complete and prepped for con…" at bounding box center [1354, 681] width 153 height 43
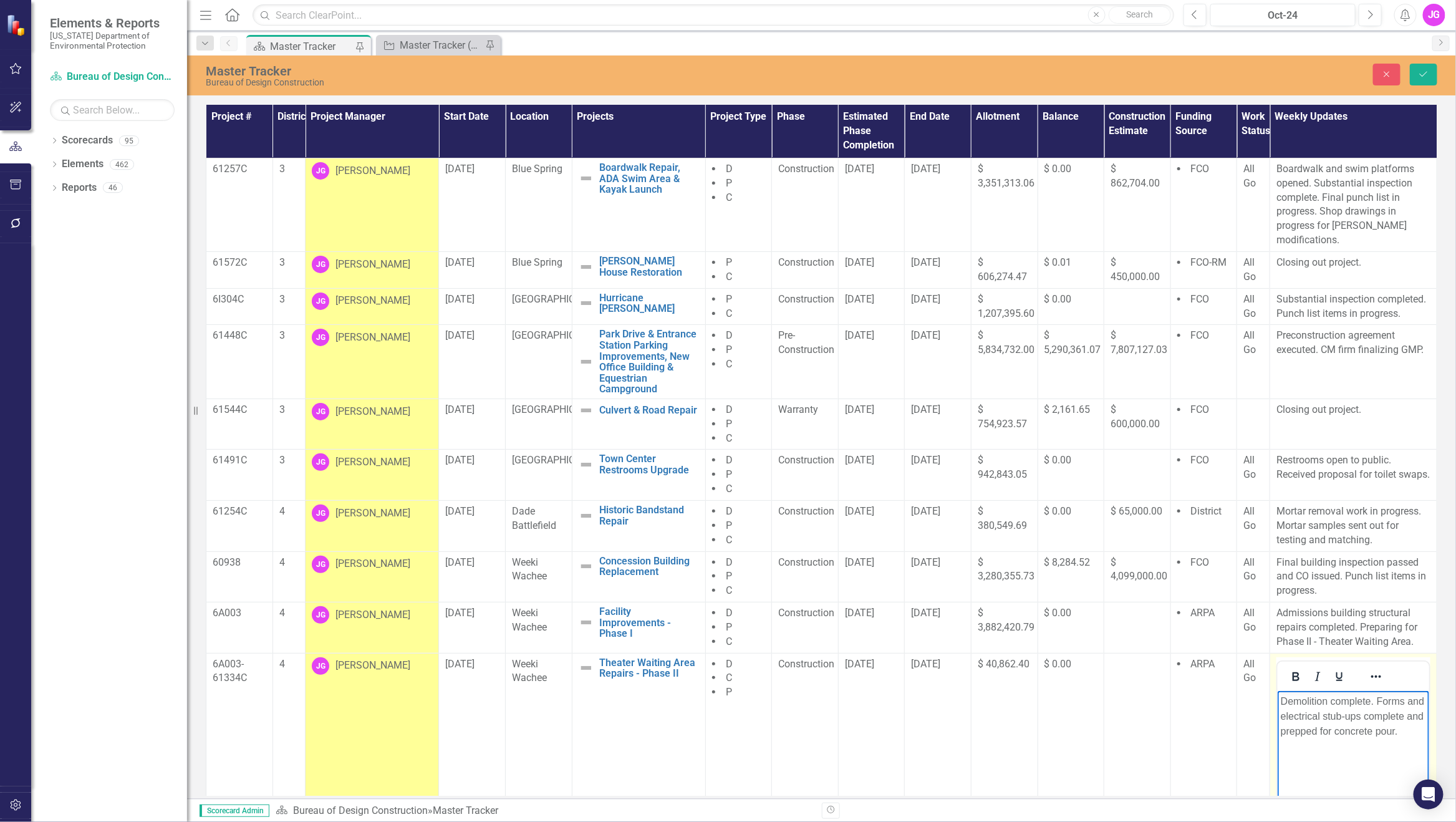
drag, startPoint x: 2632, startPoint y: 1377, endPoint x: 1354, endPoint y: 724, distance: 1435.2
click at [1328, 720] on p "Demolition complete. Forms and electrical stub-ups complete and prepped for con…" at bounding box center [1353, 716] width 145 height 45
drag, startPoint x: 1382, startPoint y: 727, endPoint x: 1273, endPoint y: 700, distance: 112.3
click at [1278, 700] on html "Demolition complete. Forms and electrical stub-ups complete and prepped for con…" at bounding box center [1353, 784] width 152 height 187
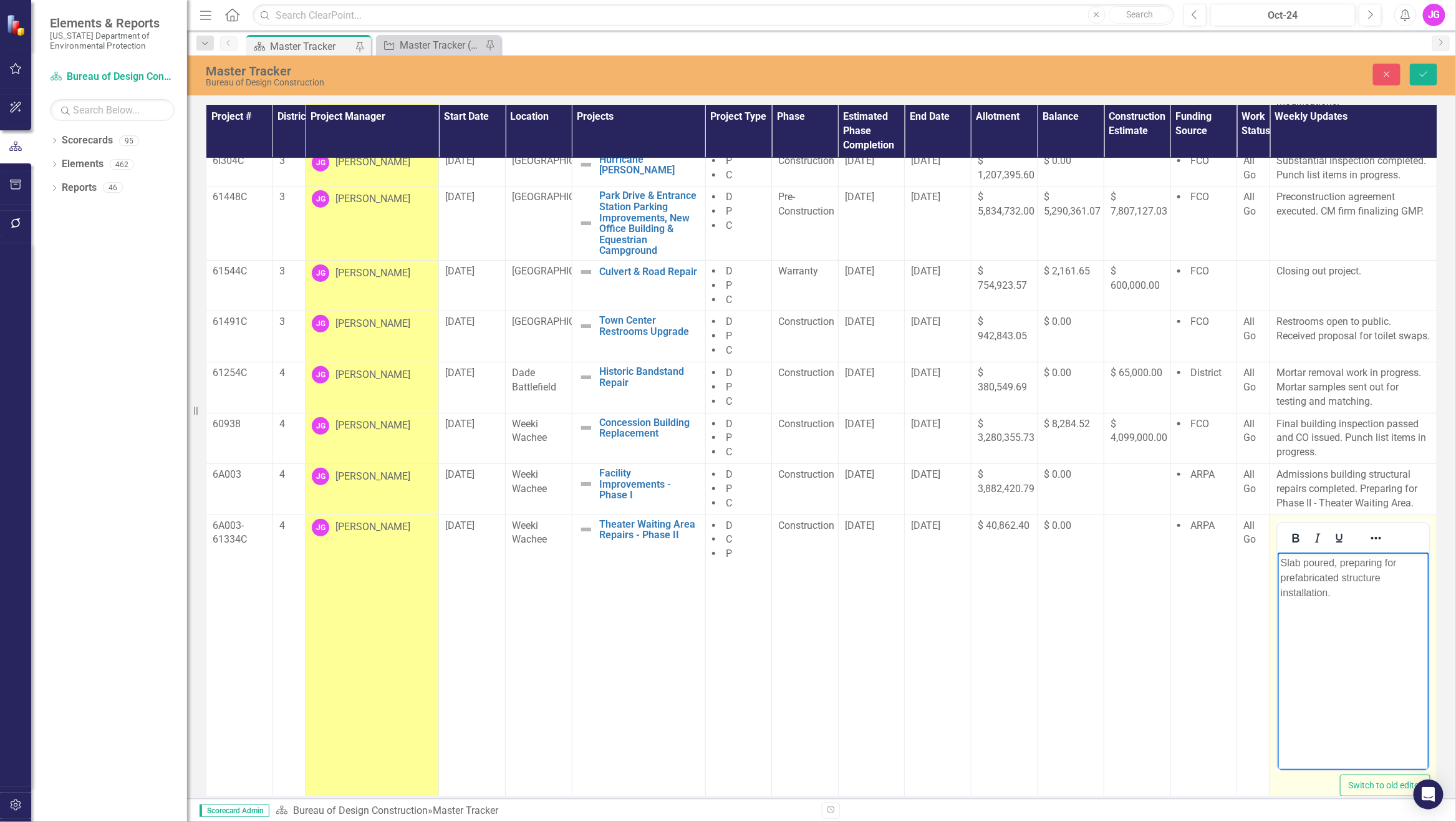
scroll to position [153, 0]
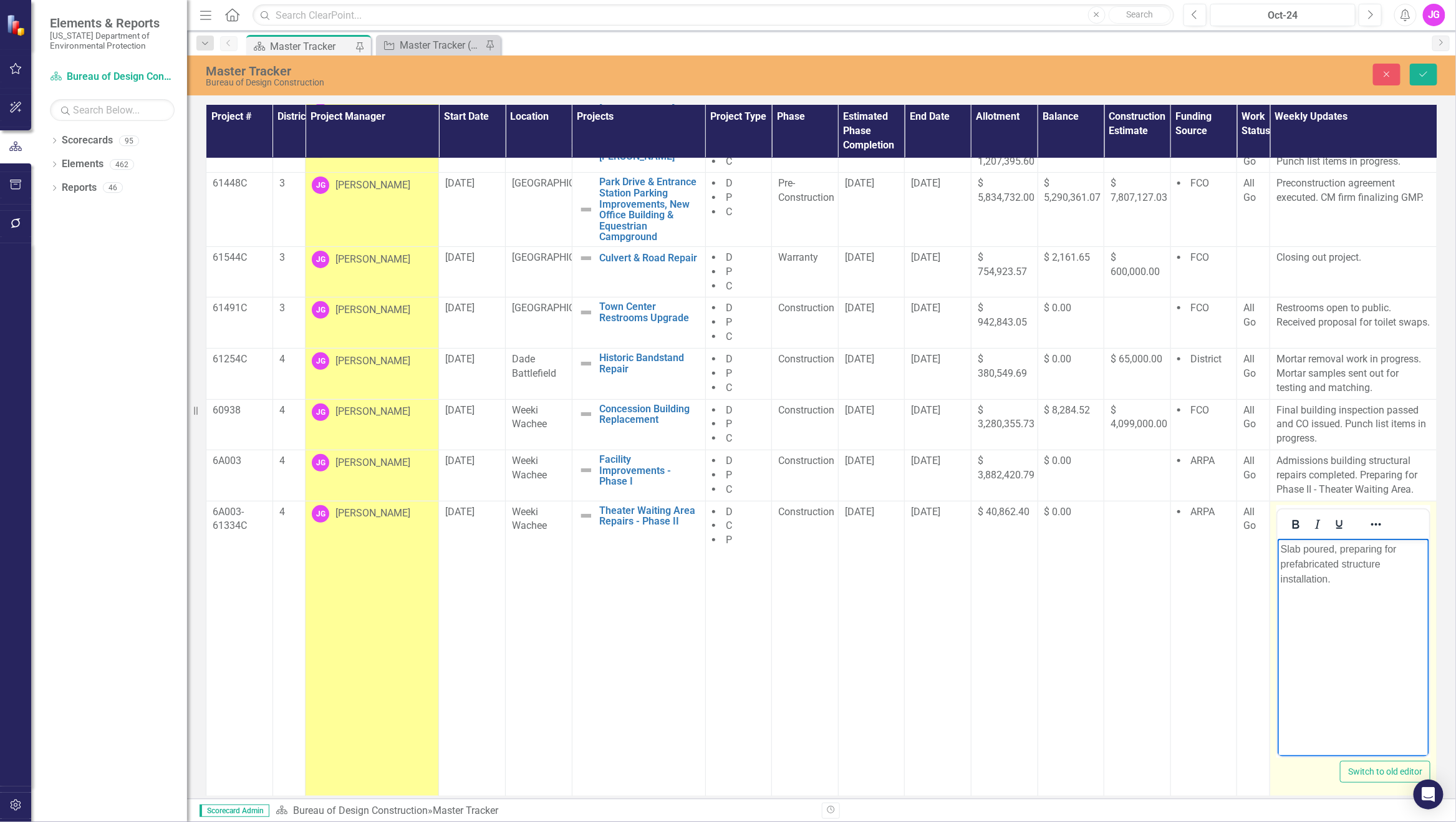
click at [1332, 549] on p "Slab poured, preparing for prefabricated structure installation." at bounding box center [1353, 564] width 145 height 45
click at [1350, 562] on p "Slab poured and riprap installed. Preparing for prefabricated structure install…" at bounding box center [1353, 564] width 145 height 45
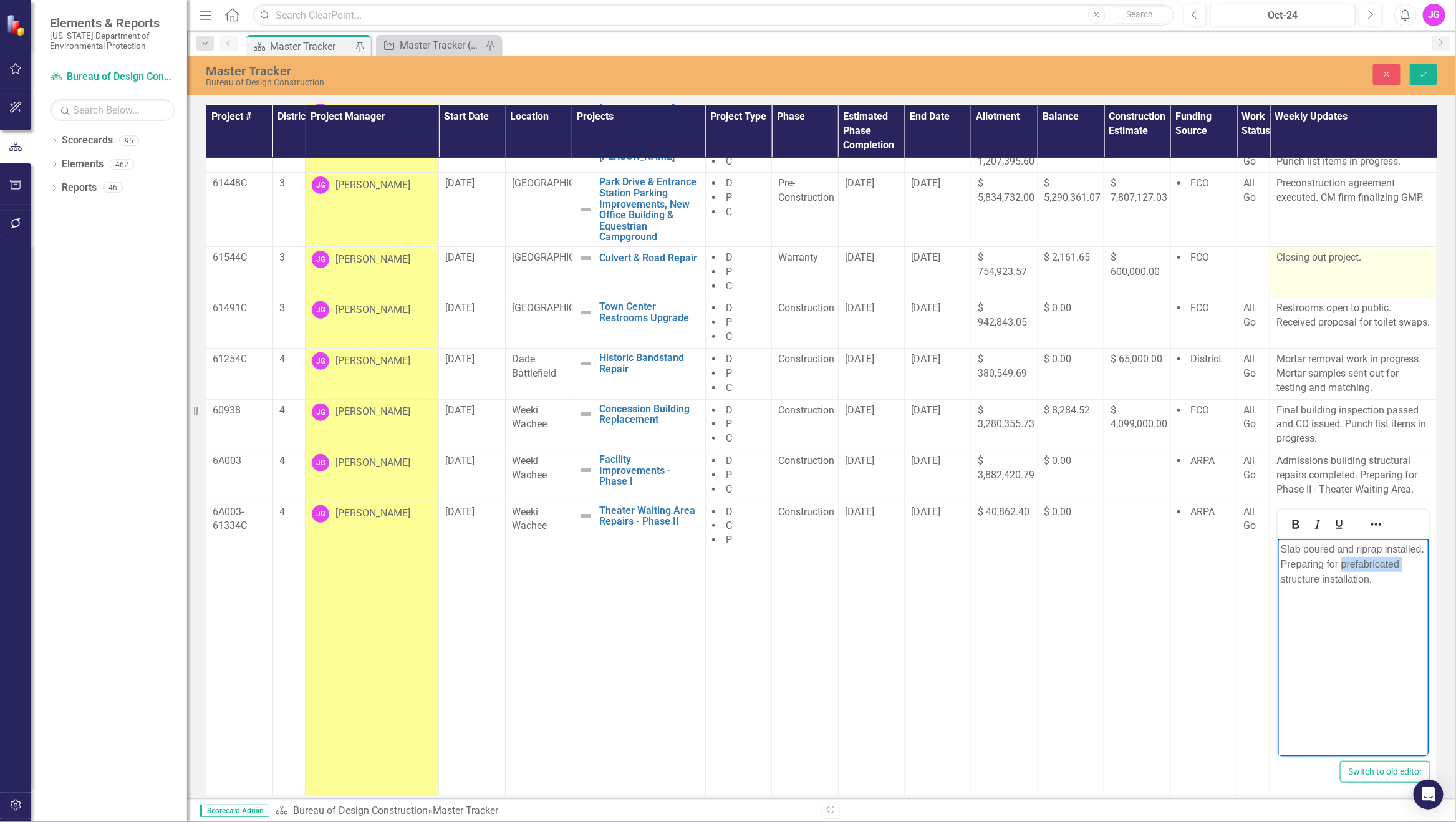
copy p "Slab poured and riprap installed. Preparing for prefabricated structure install…"
click at [1393, 74] on icon "submit" at bounding box center [1424, 74] width 8 height 5
